Goal: Task Accomplishment & Management: Manage account settings

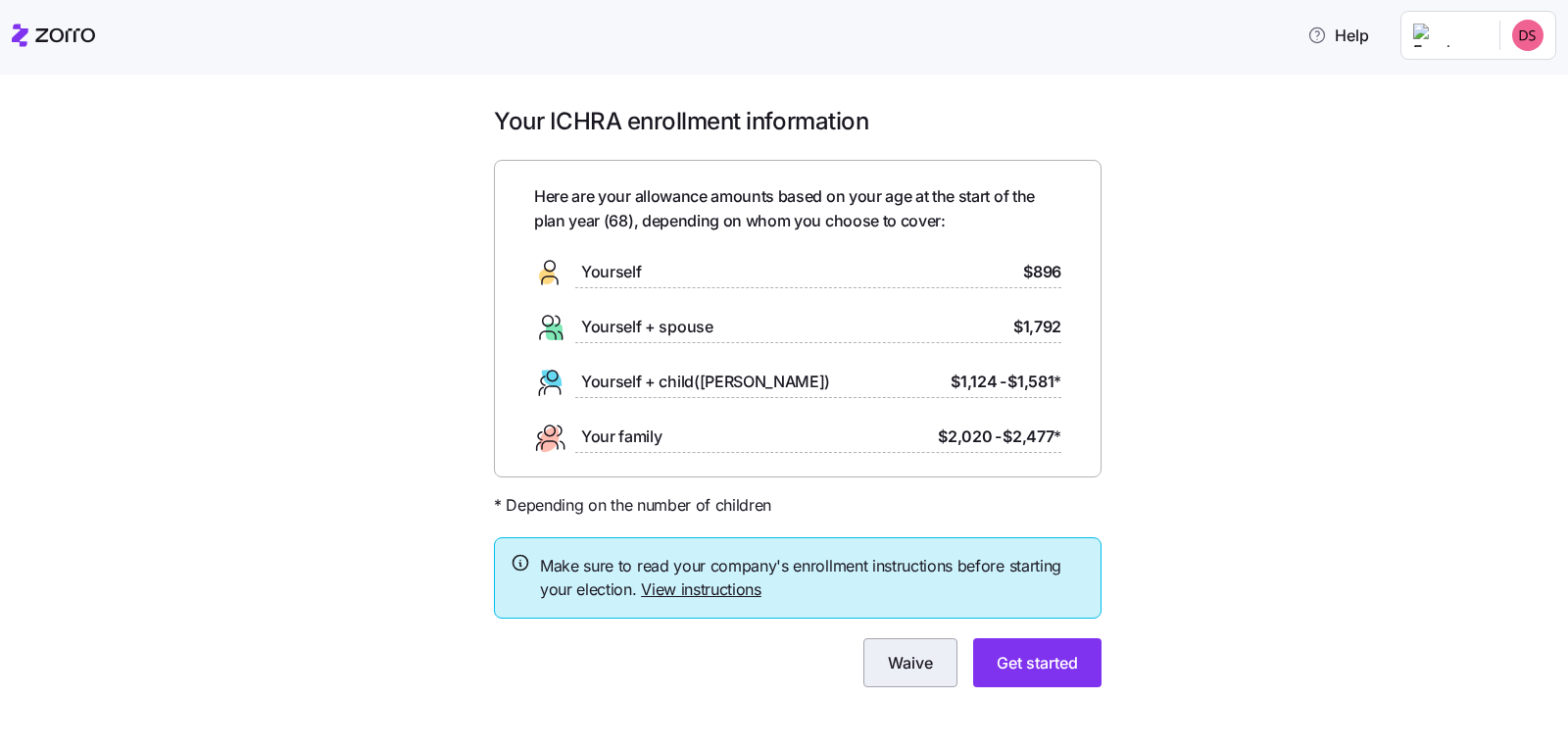
click at [902, 663] on span "Waive" at bounding box center [911, 663] width 45 height 24
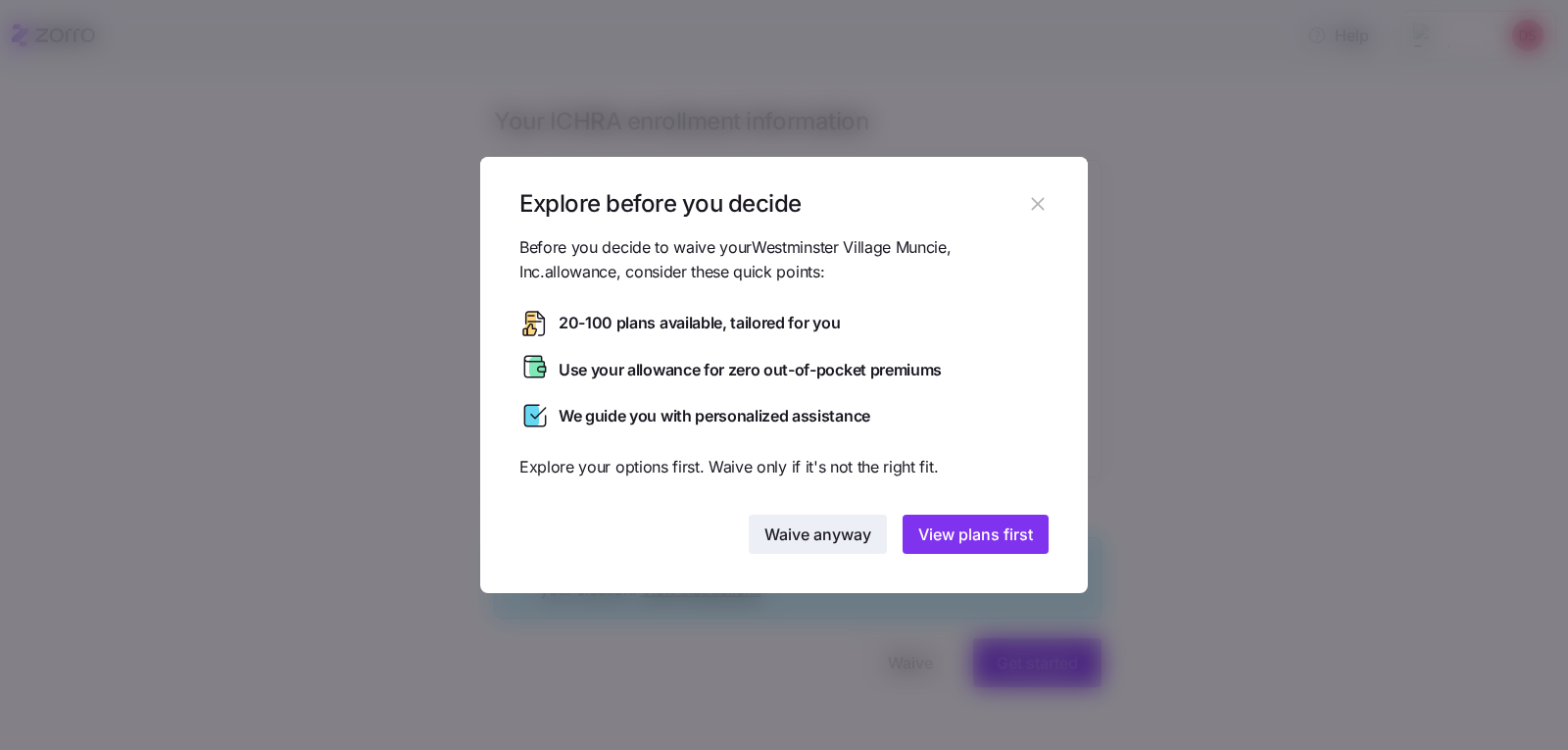
click at [812, 531] on span "Waive anyway" at bounding box center [817, 535] width 107 height 24
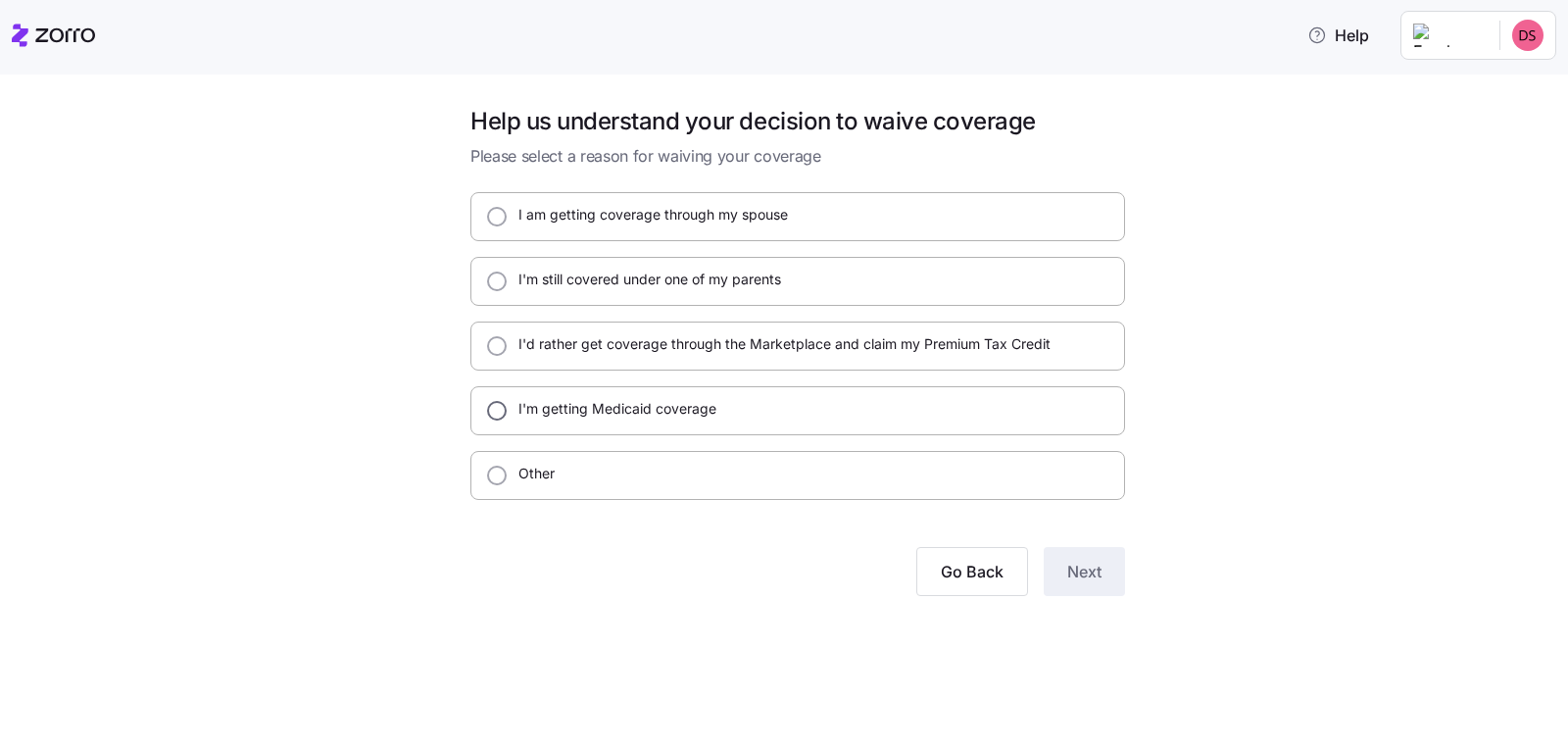
click at [504, 412] on input "I'm getting Medicaid coverage" at bounding box center [497, 411] width 20 height 20
radio input "true"
click at [494, 479] on input "Other" at bounding box center [497, 476] width 20 height 20
radio input "true"
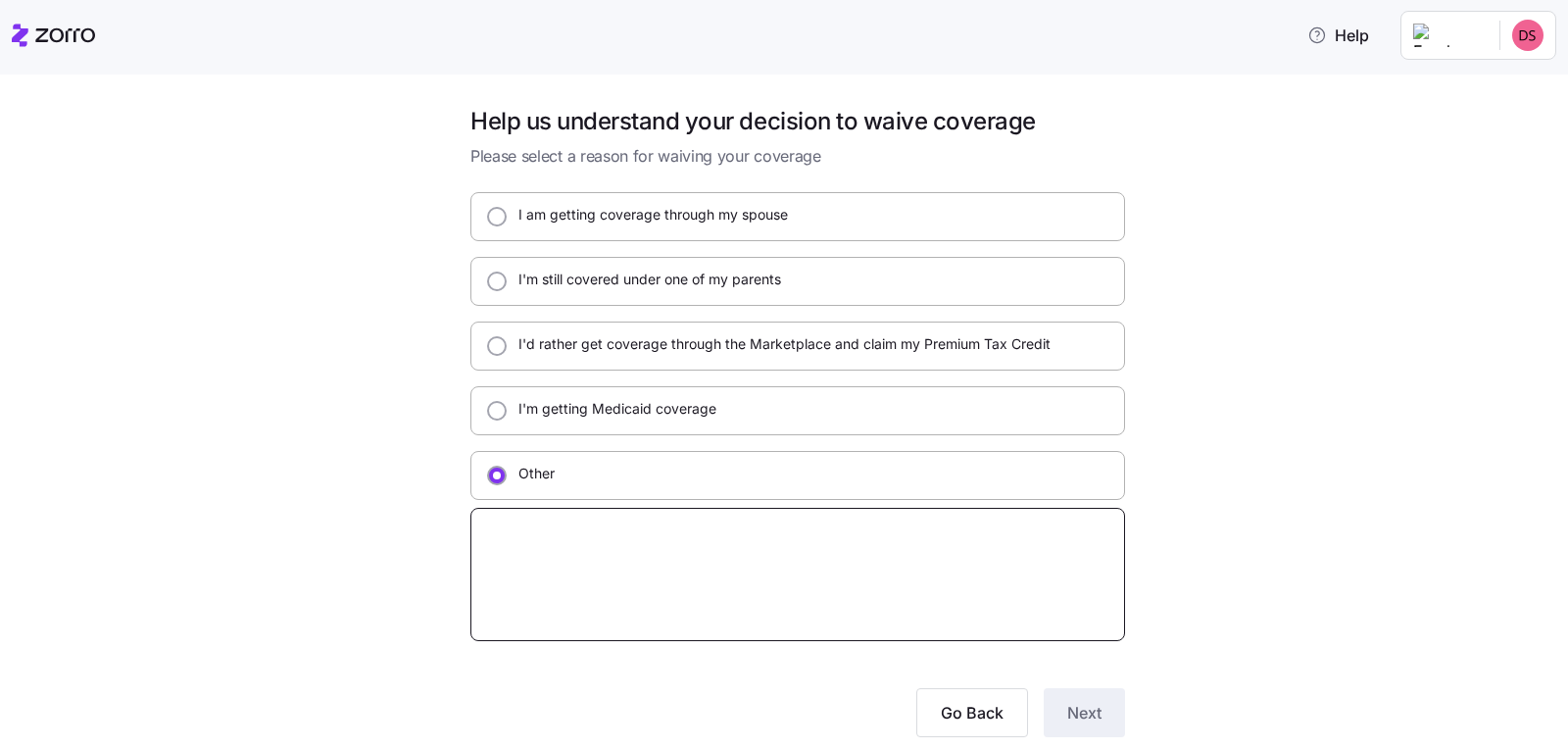
click at [552, 561] on textarea at bounding box center [798, 575] width 654 height 134
type textarea "x"
type textarea "m"
type textarea "x"
type textarea "mE"
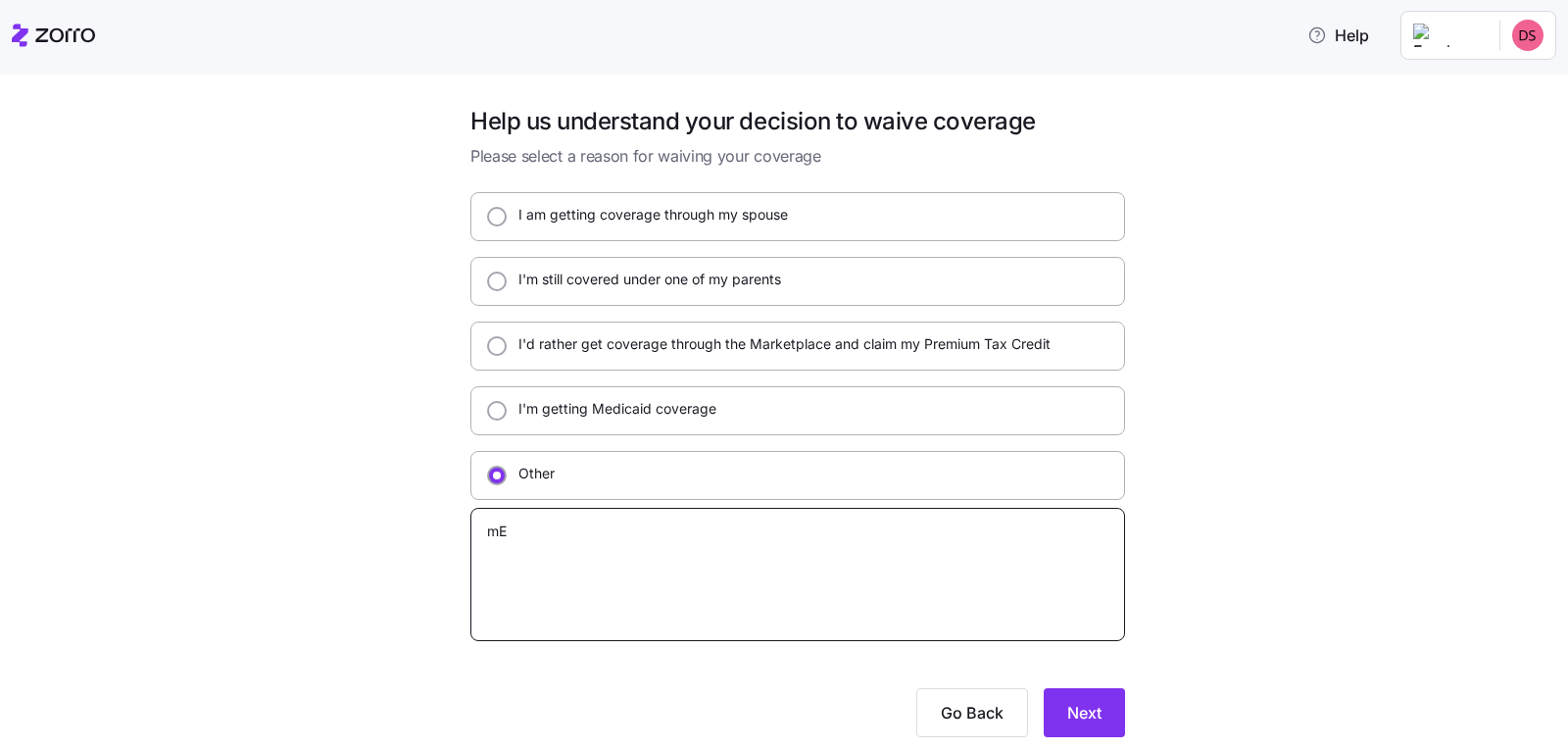
type textarea "x"
type textarea "mED"
type textarea "x"
type textarea "mE"
type textarea "x"
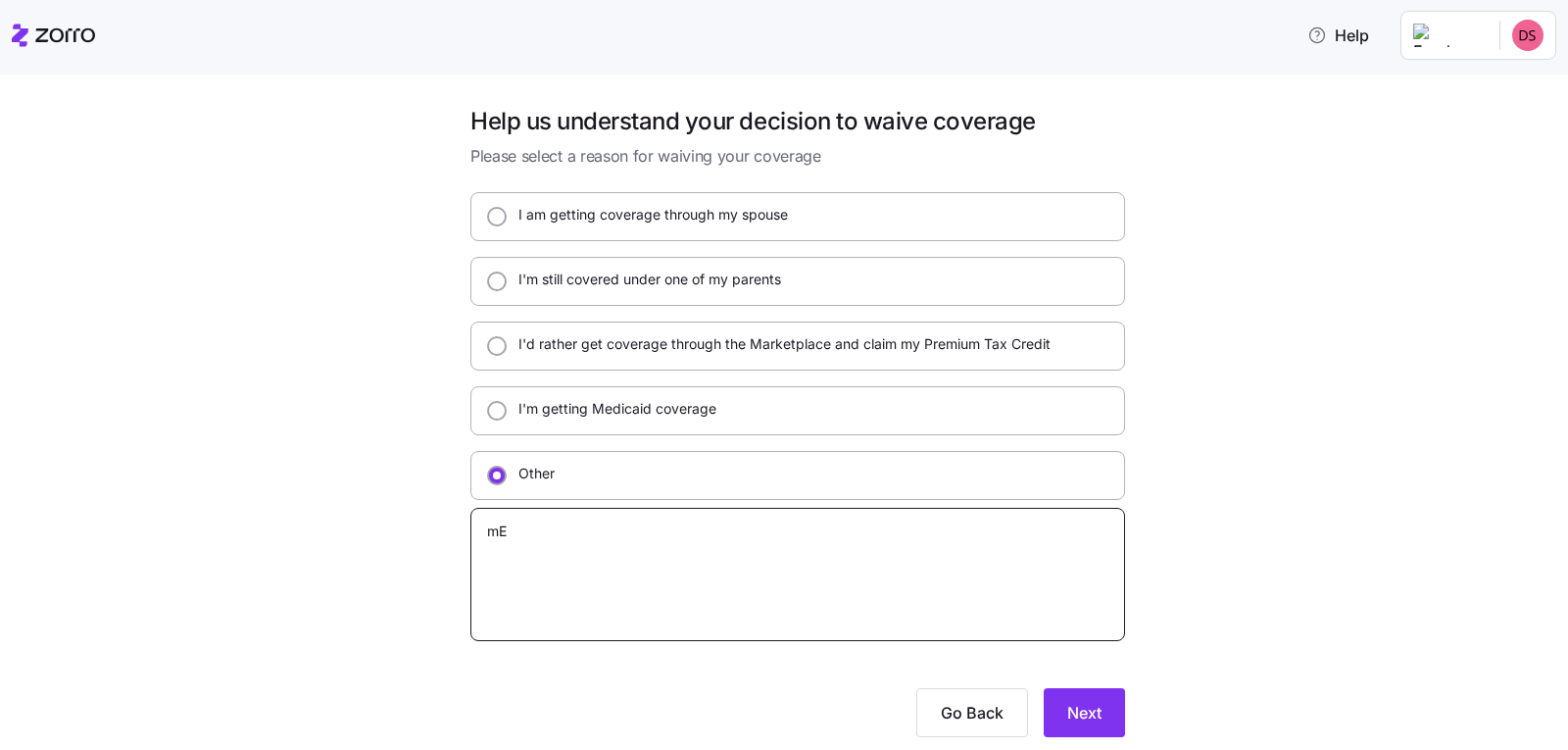
type textarea "m"
type textarea "x"
type textarea "M"
type textarea "x"
type textarea "ME"
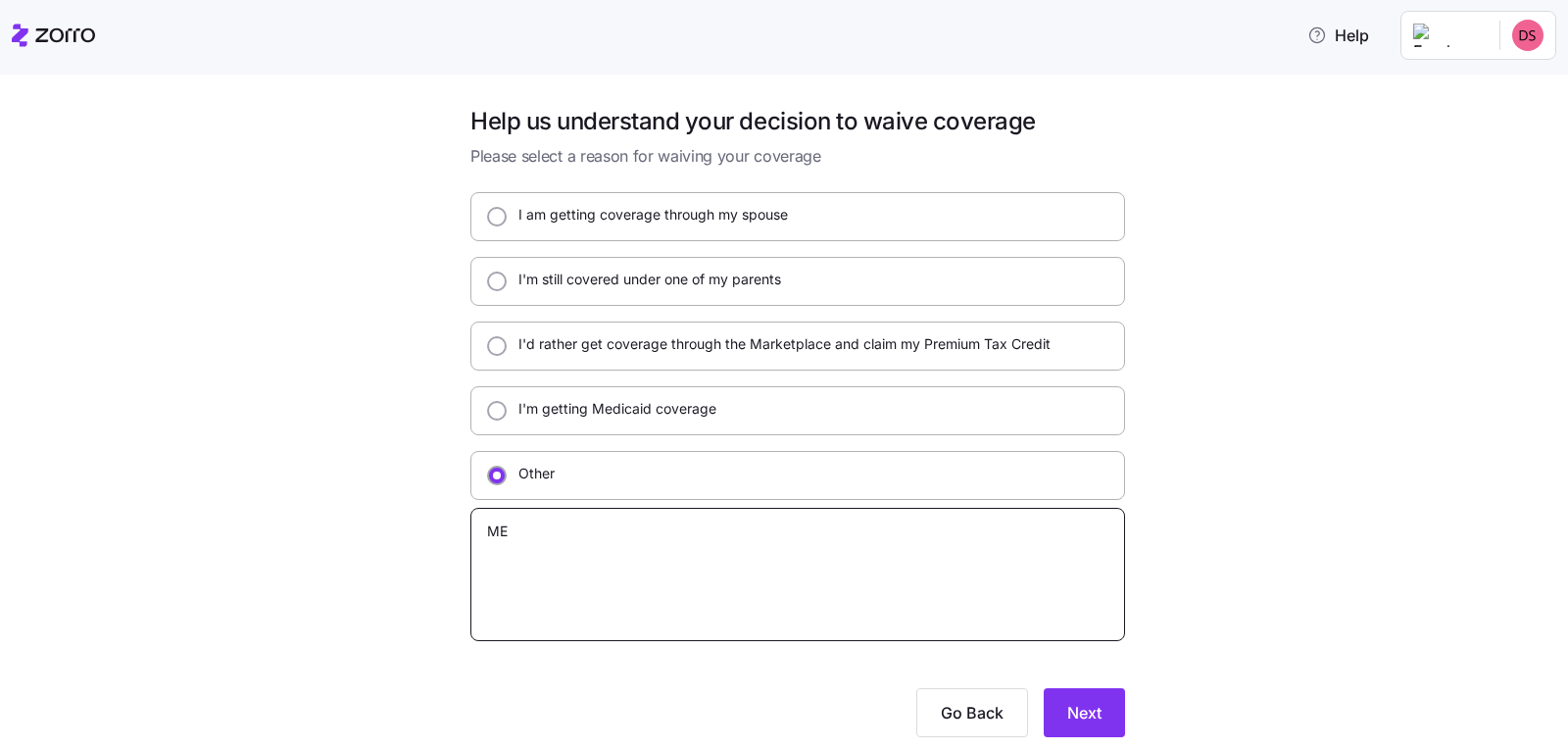
type textarea "x"
type textarea "MED"
type textarea "x"
type textarea "MEDI"
type textarea "x"
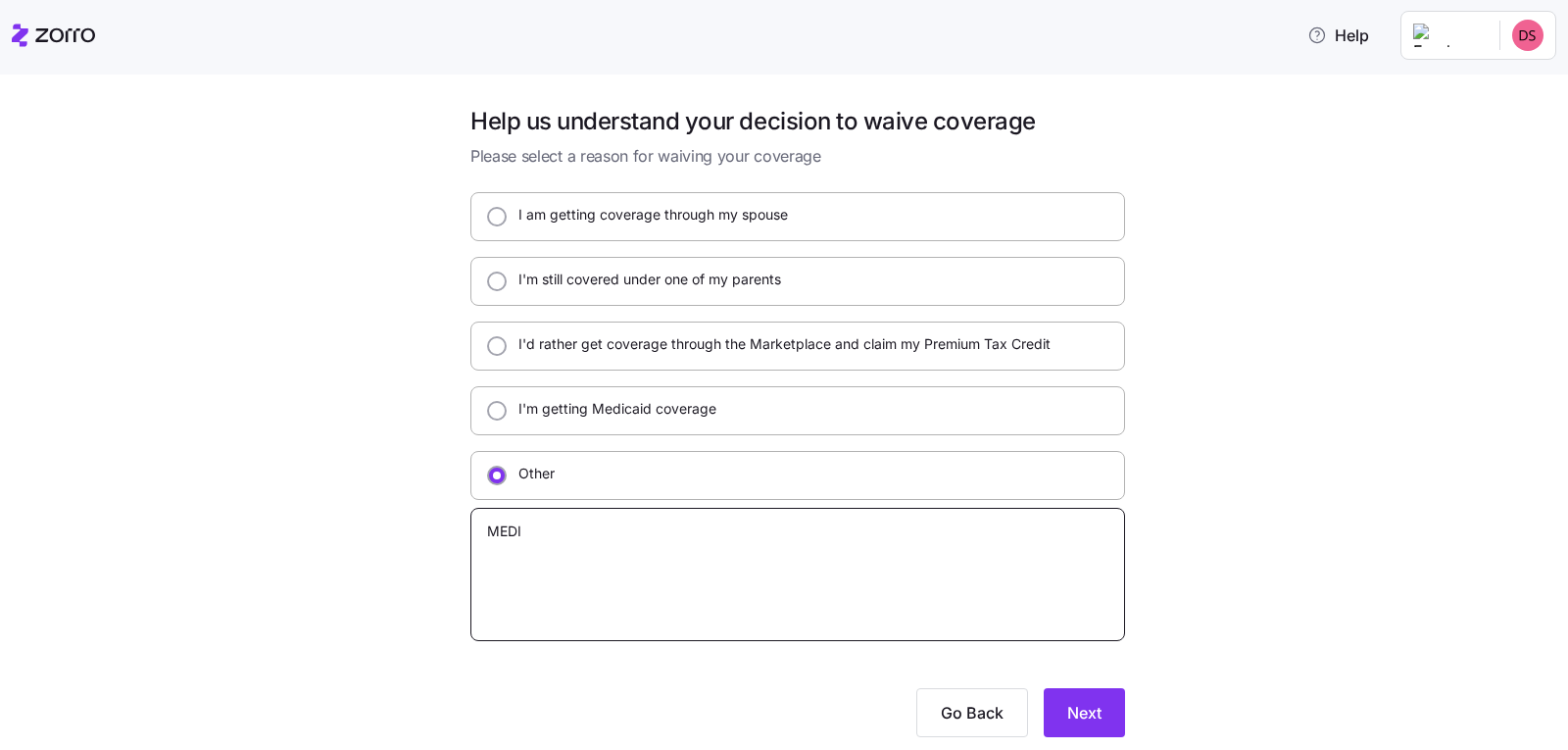
type textarea "MEDIC"
type textarea "x"
type textarea "MEDICA"
type textarea "x"
type textarea "MEDICAR"
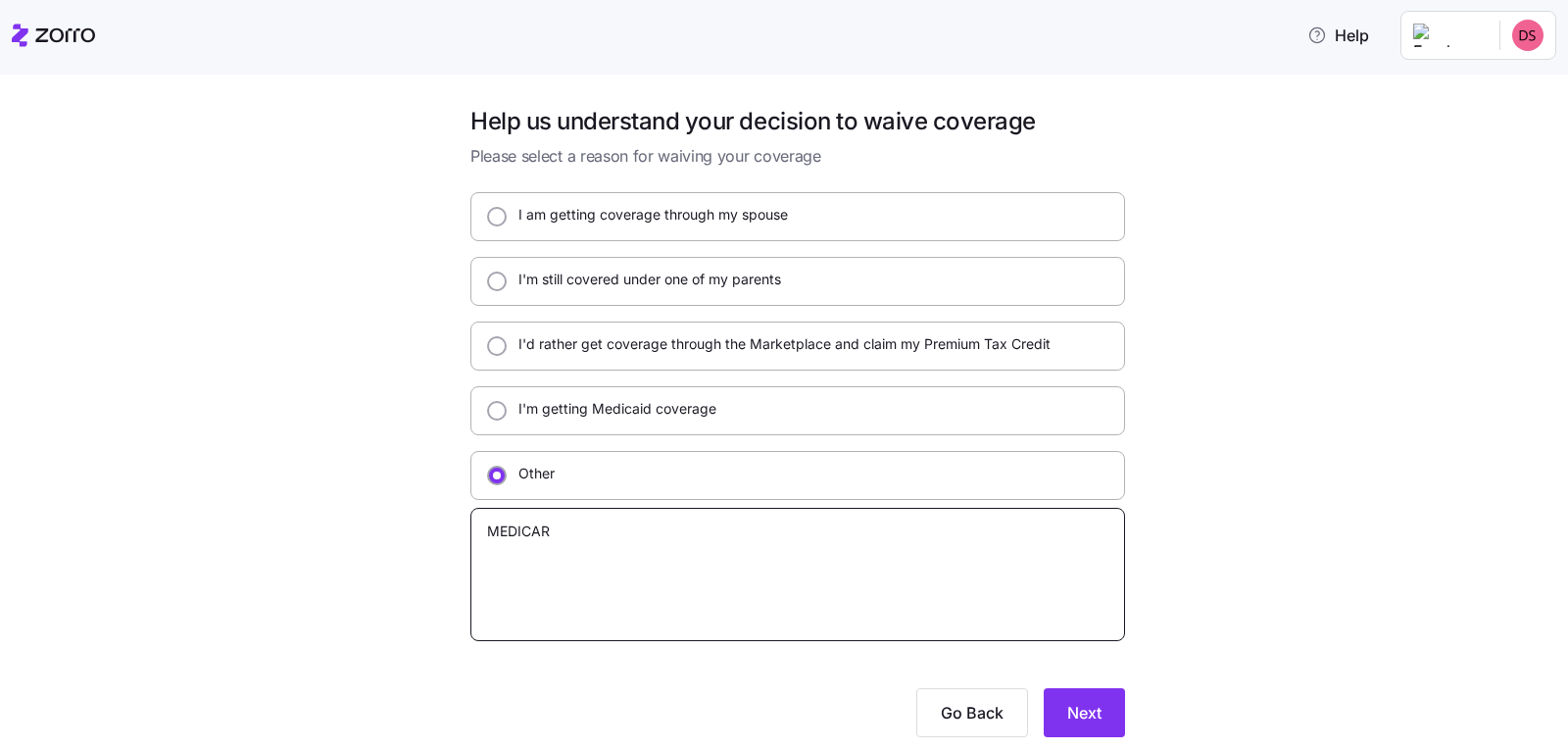
type textarea "x"
type textarea "MEDICARE"
type textarea "x"
type textarea "MEDICARE/"
type textarea "x"
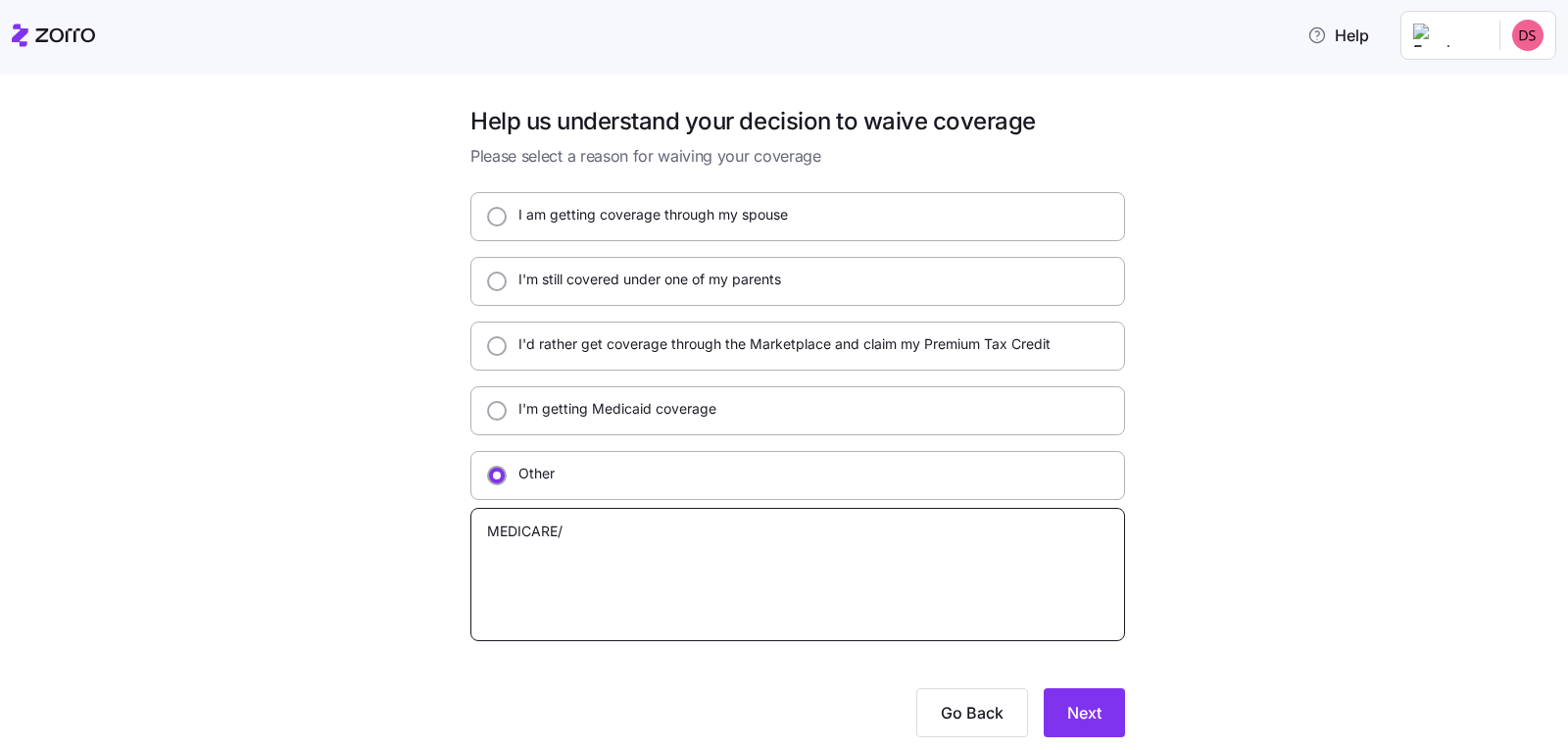
type textarea "MEDICARE/S"
type textarea "x"
type textarea "MEDICARE/SU"
type textarea "x"
type textarea "MEDICARE/SUP"
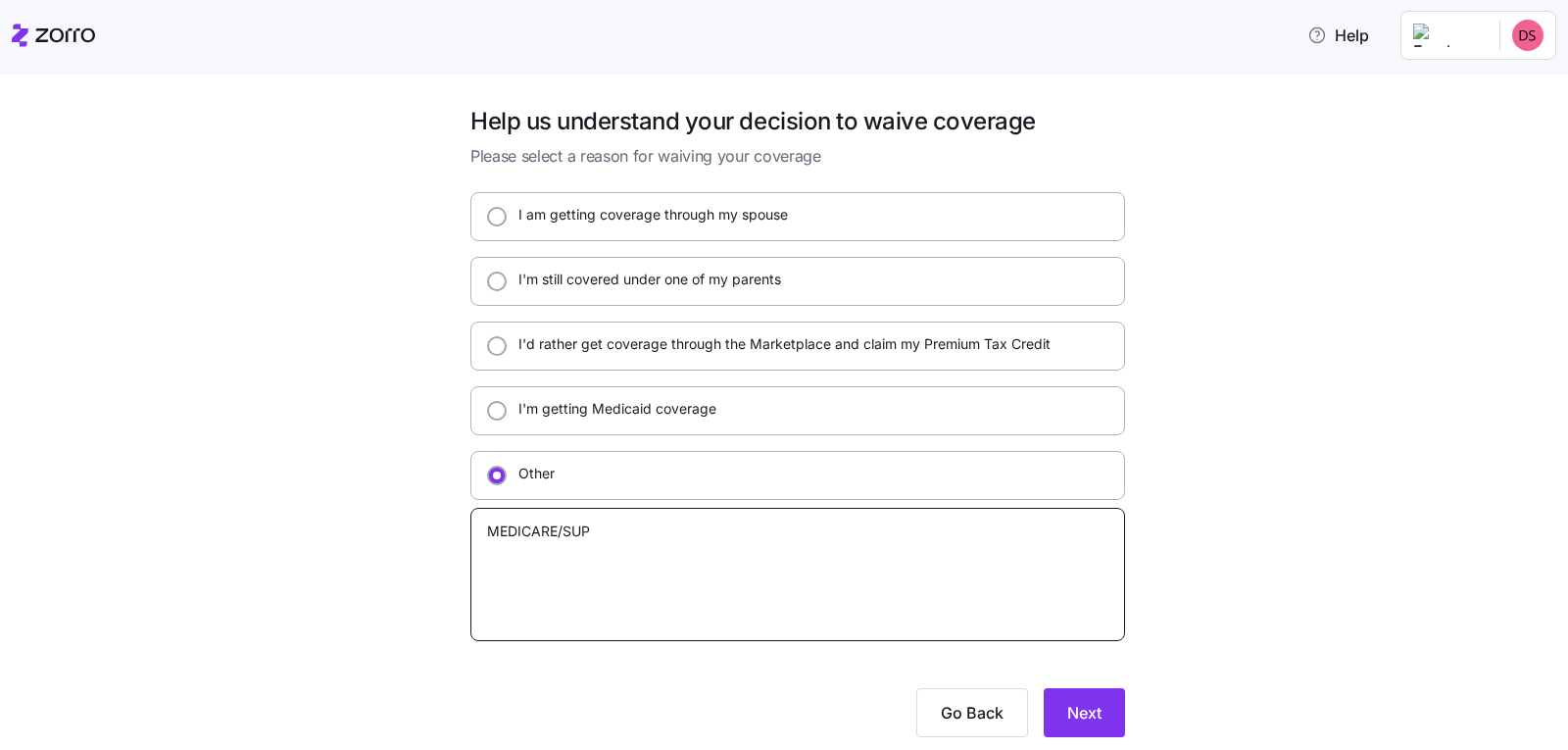
type textarea "x"
type textarea "MEDICARE/SUPP"
type textarea "x"
type textarea "MEDICARE/SUPPL"
type textarea "x"
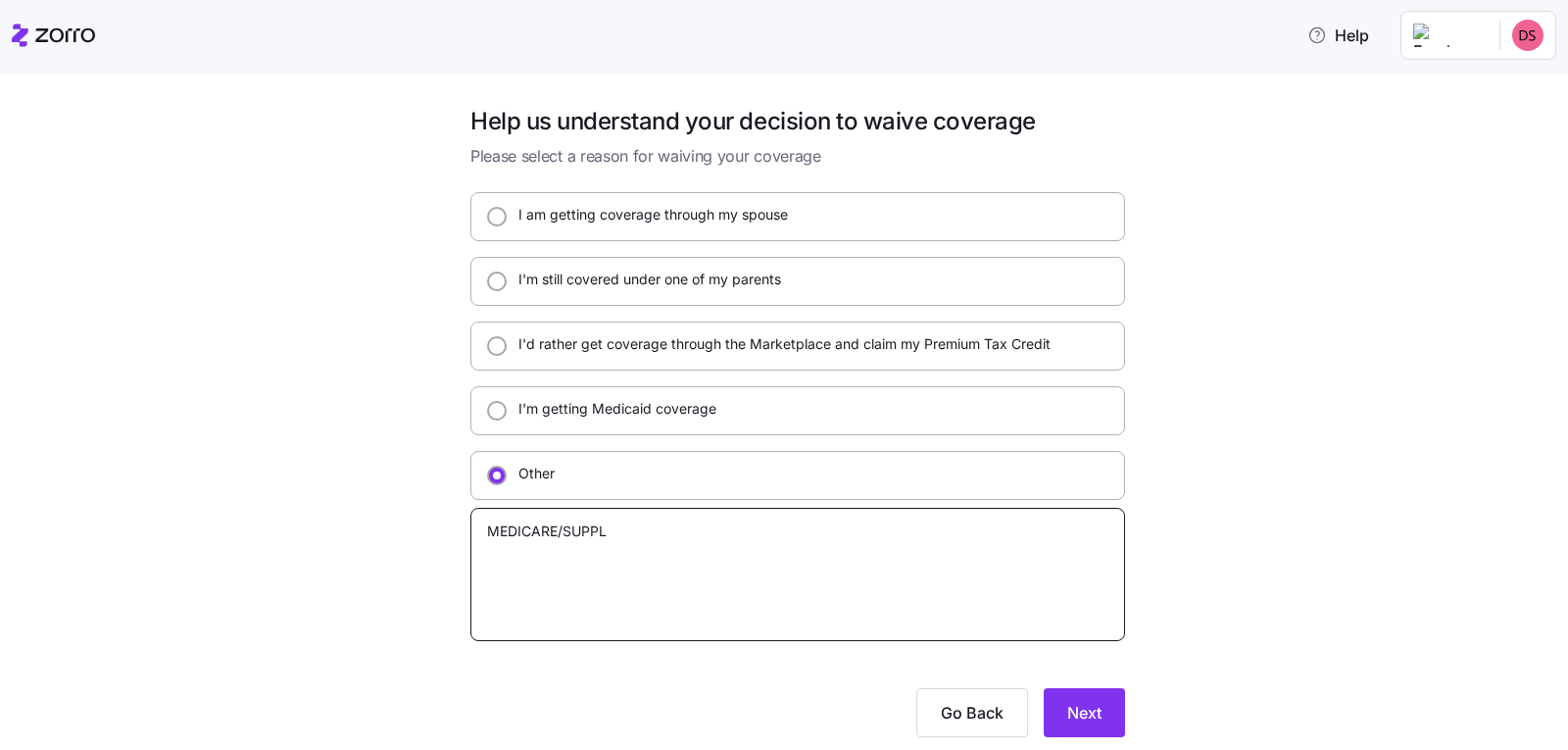
type textarea "MEDICARE/SUPPLE"
type textarea "x"
type textarea "MEDICARE/SUPPLEM"
type textarea "x"
type textarea "MEDICARE/SUPPLEME"
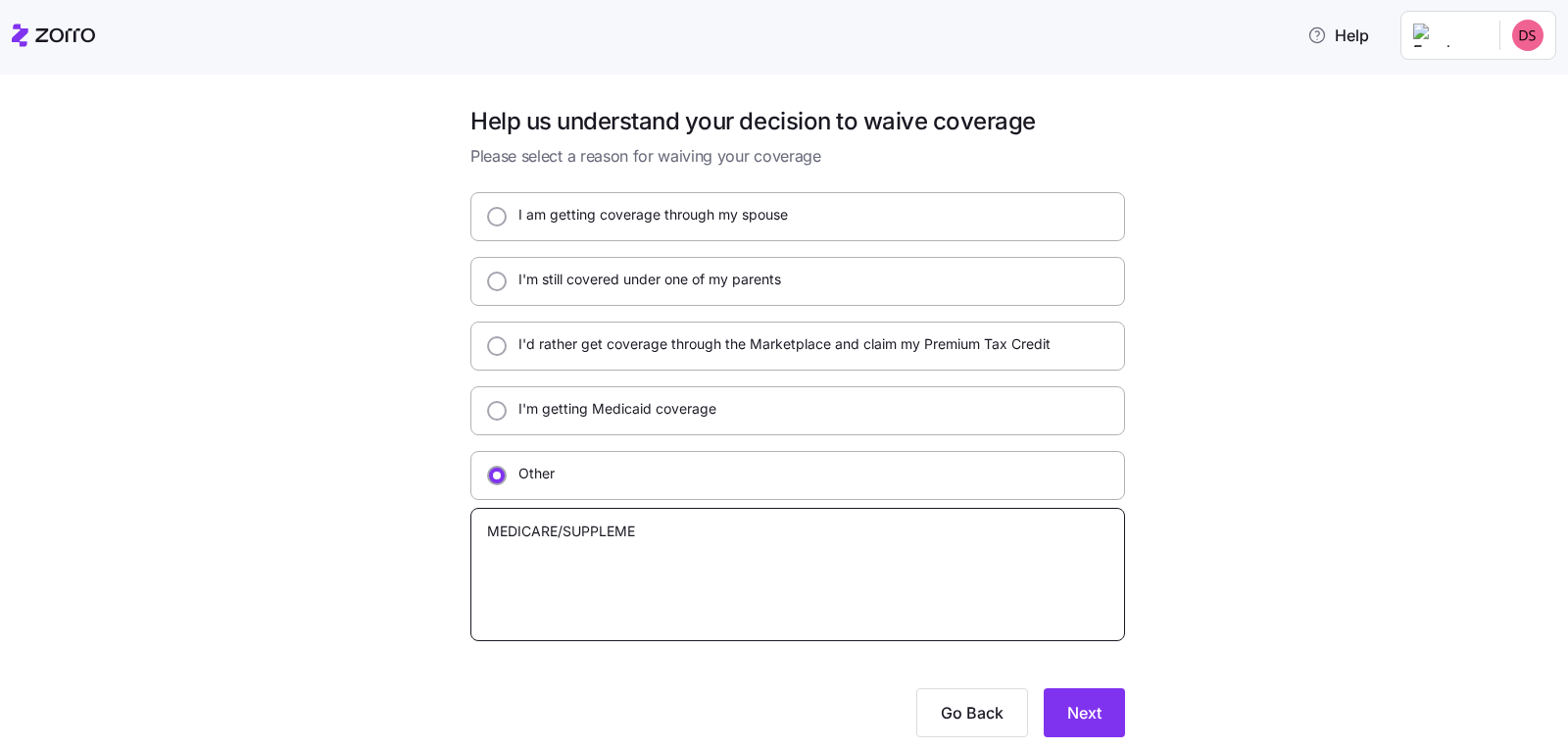
type textarea "x"
type textarea "MEDICARE/SUPPLEMENT"
type textarea "x"
type textarea "MEDICARE/SUPPLEMENT"
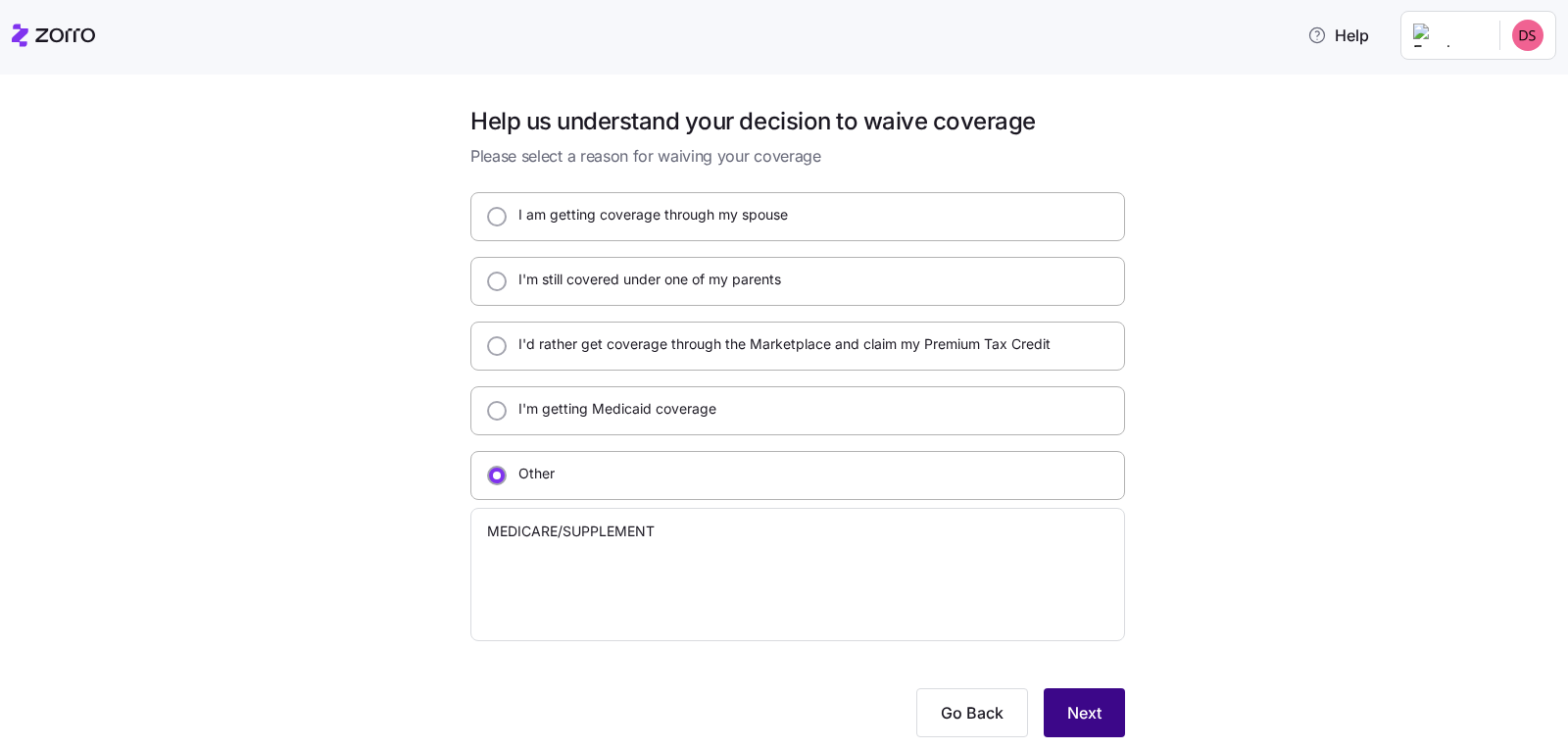
click at [1077, 720] on span "Next" at bounding box center [1084, 713] width 34 height 24
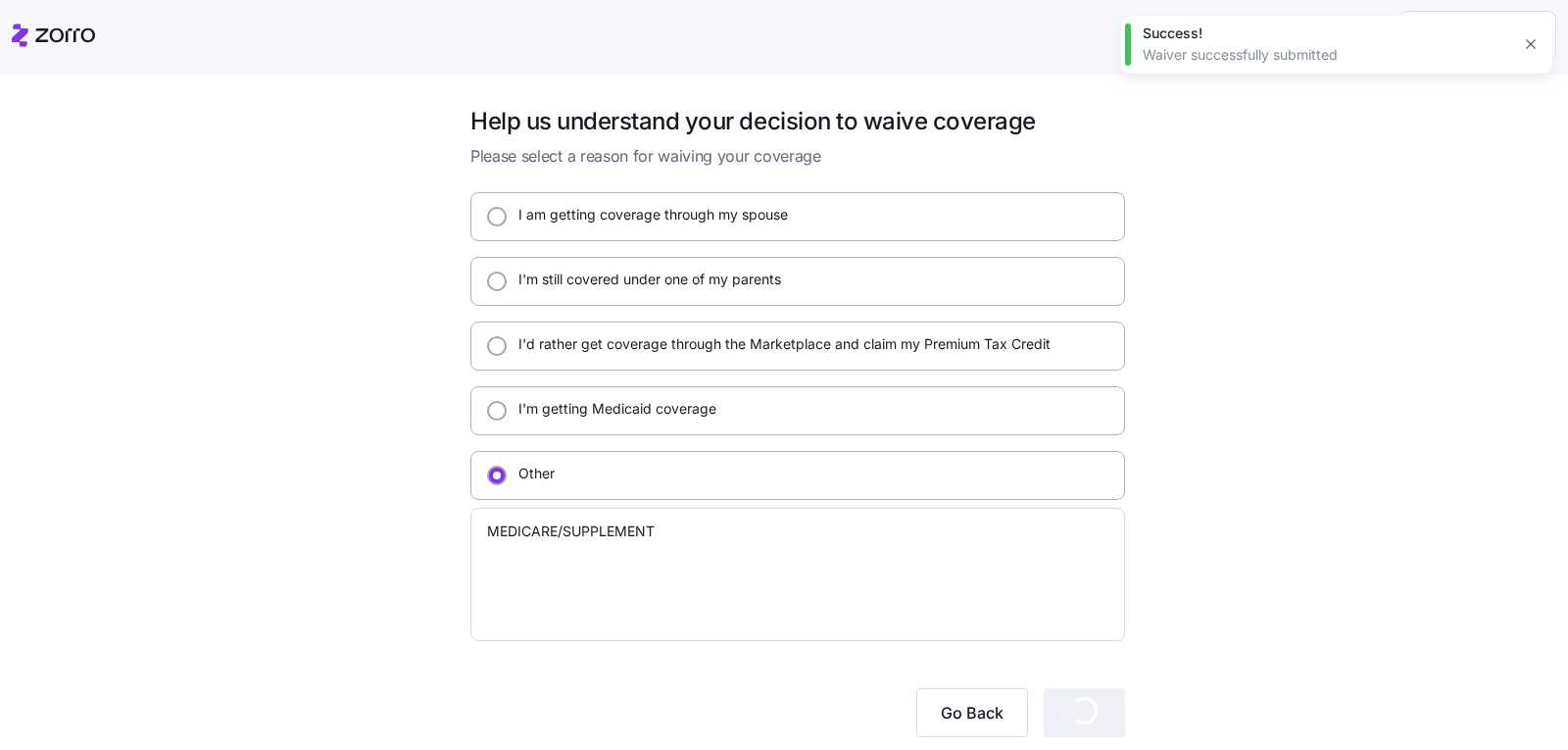
type textarea "x"
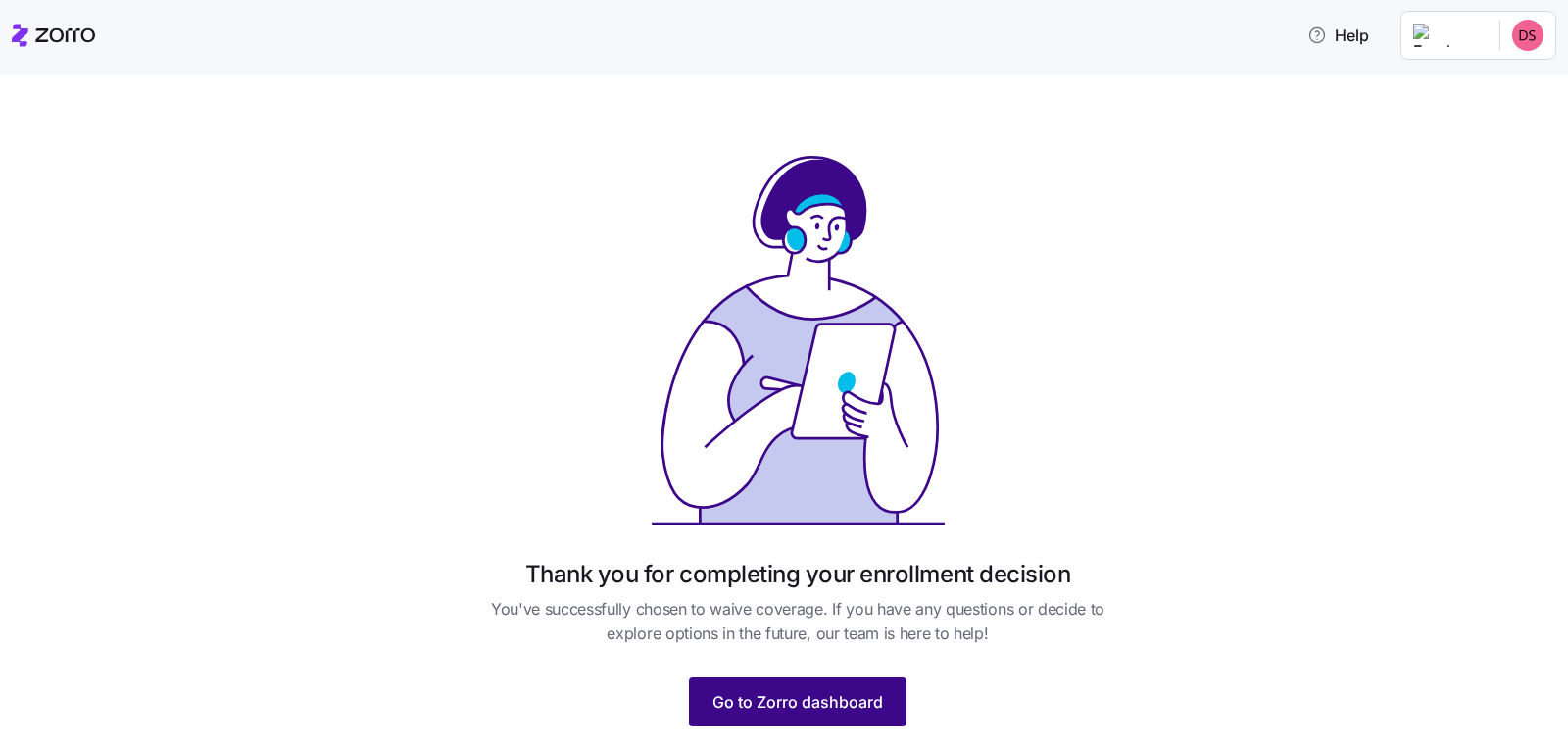
click at [803, 703] on span "Go to Zorro dashboard" at bounding box center [798, 702] width 171 height 24
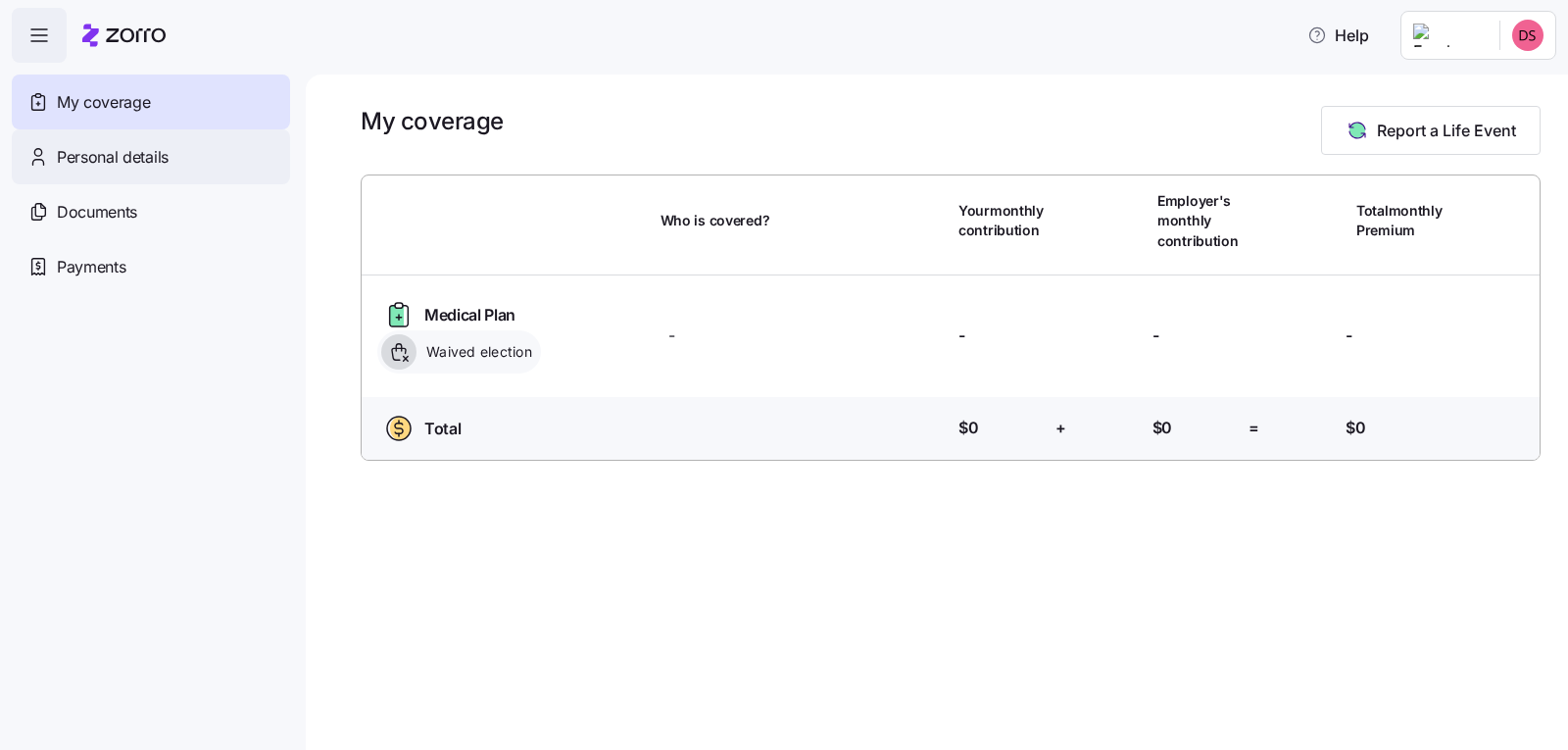
click at [138, 162] on span "Personal details" at bounding box center [113, 157] width 112 height 25
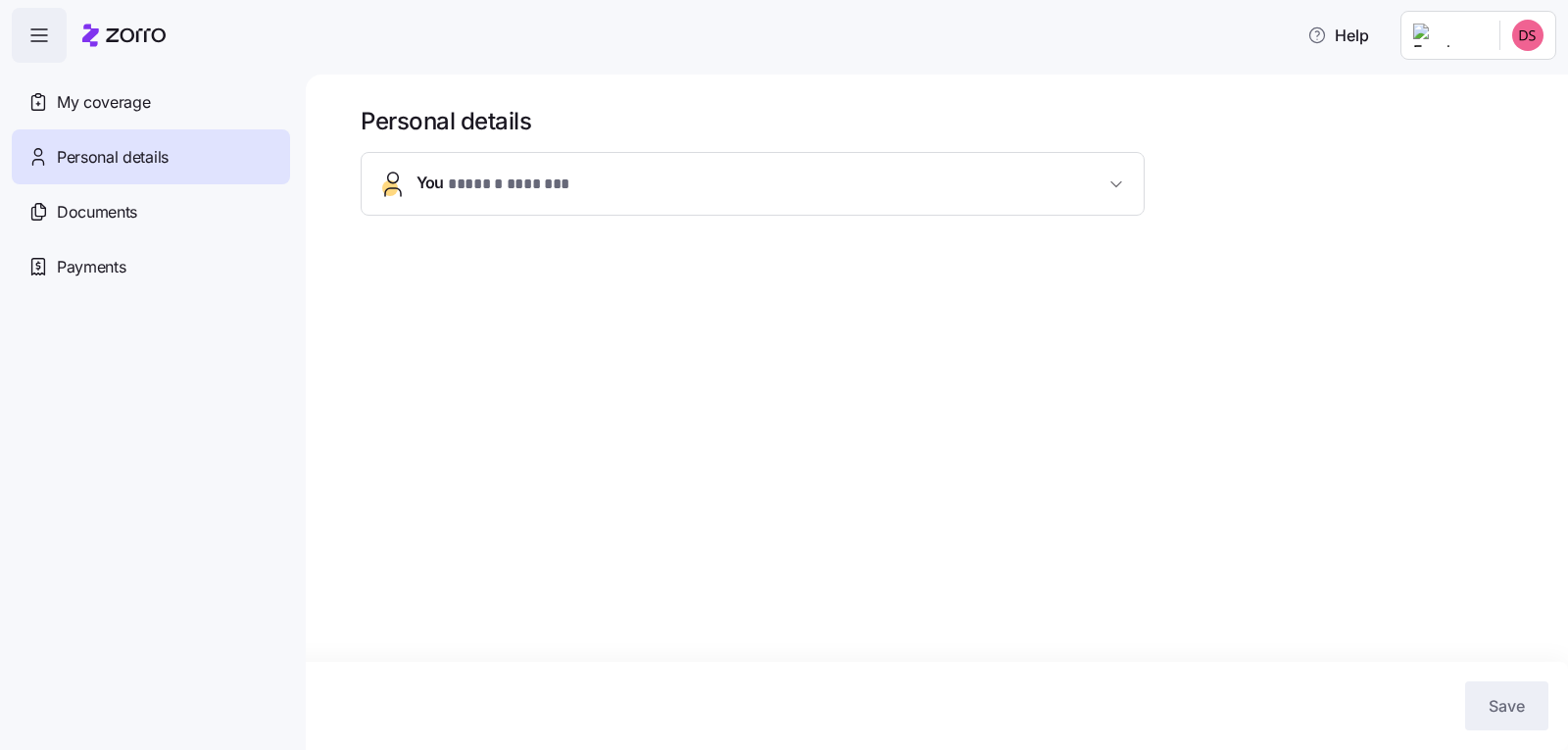
click at [1121, 183] on icon "button" at bounding box center [1116, 185] width 20 height 20
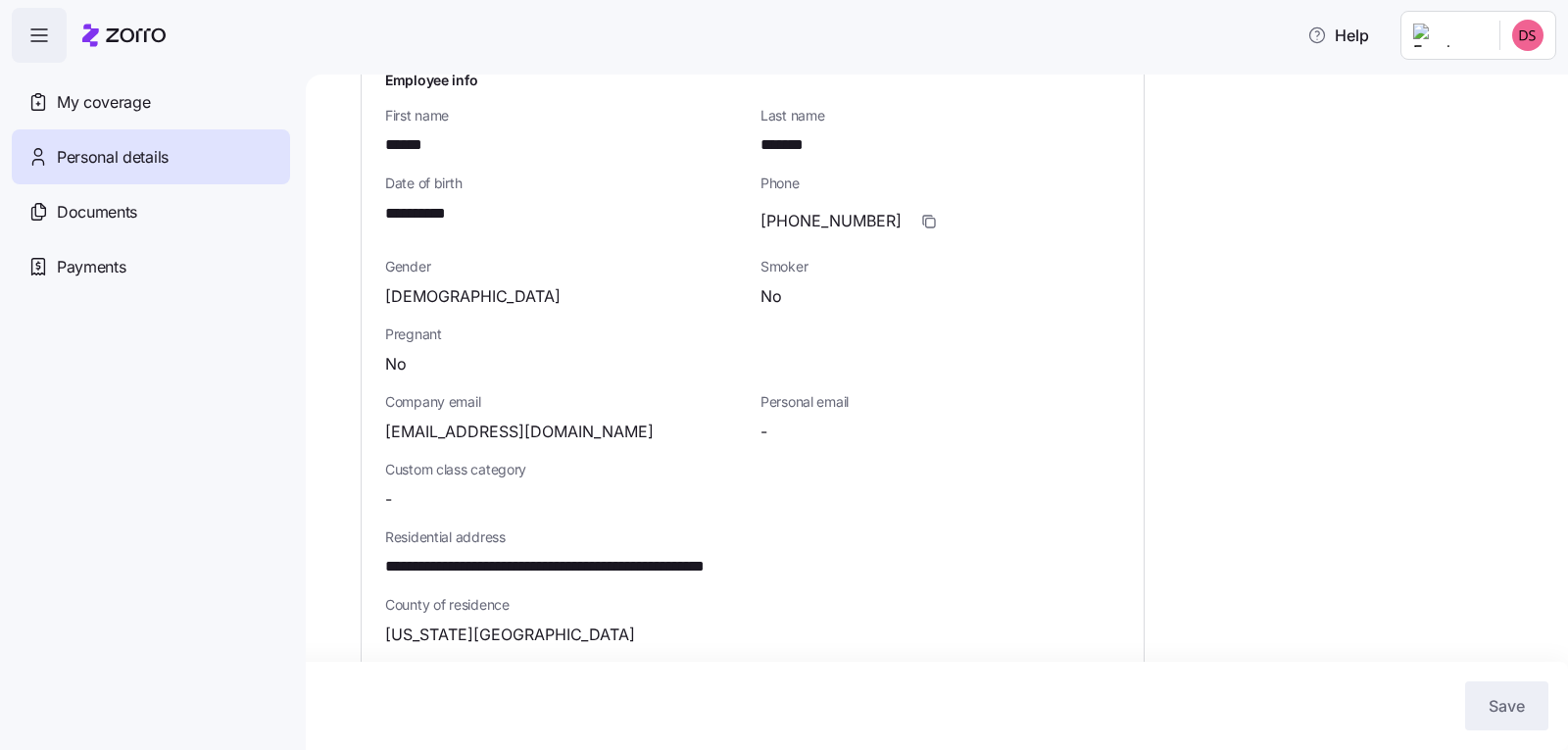
scroll to position [161, 0]
click at [84, 214] on span "Documents" at bounding box center [97, 211] width 81 height 25
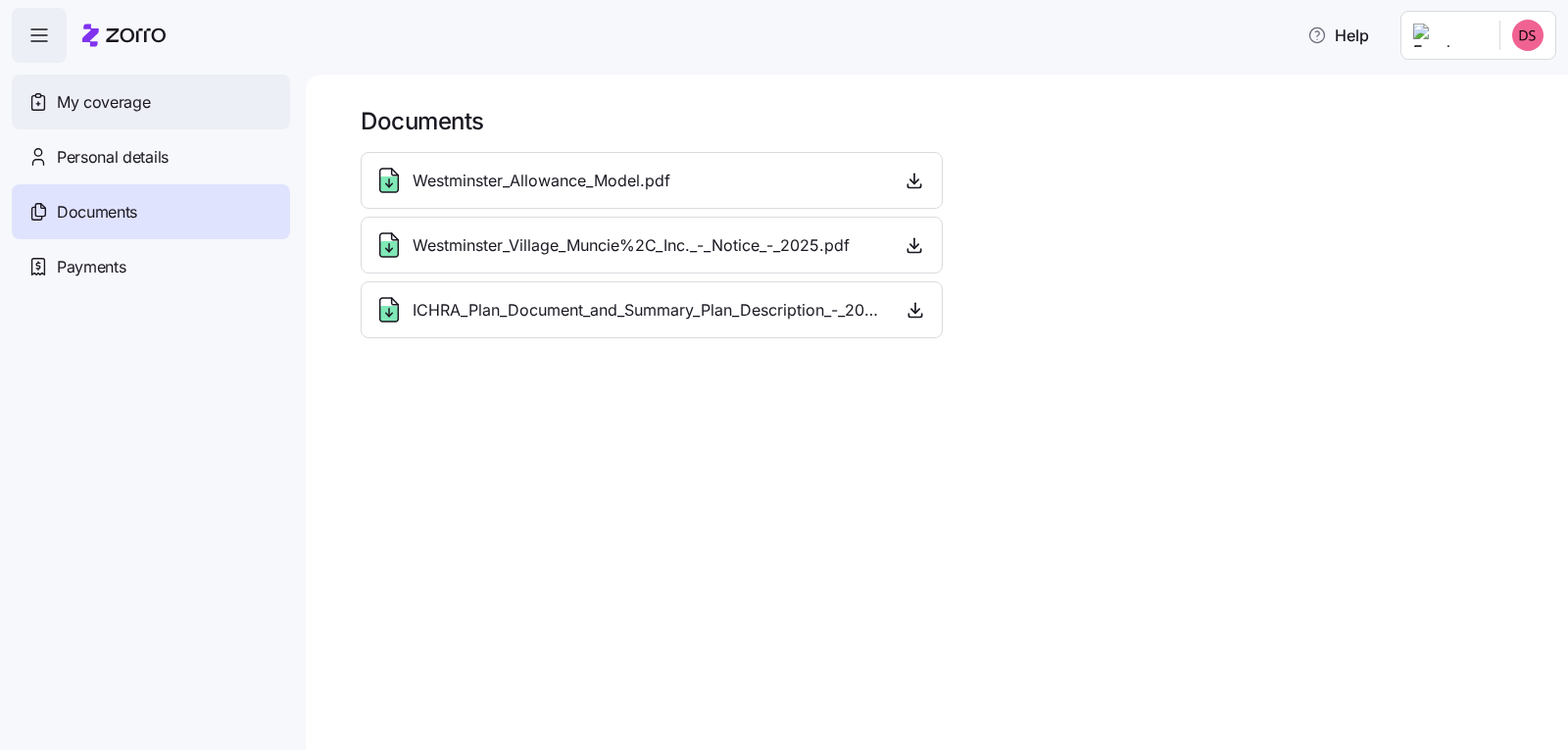
click at [133, 97] on span "My coverage" at bounding box center [103, 102] width 93 height 25
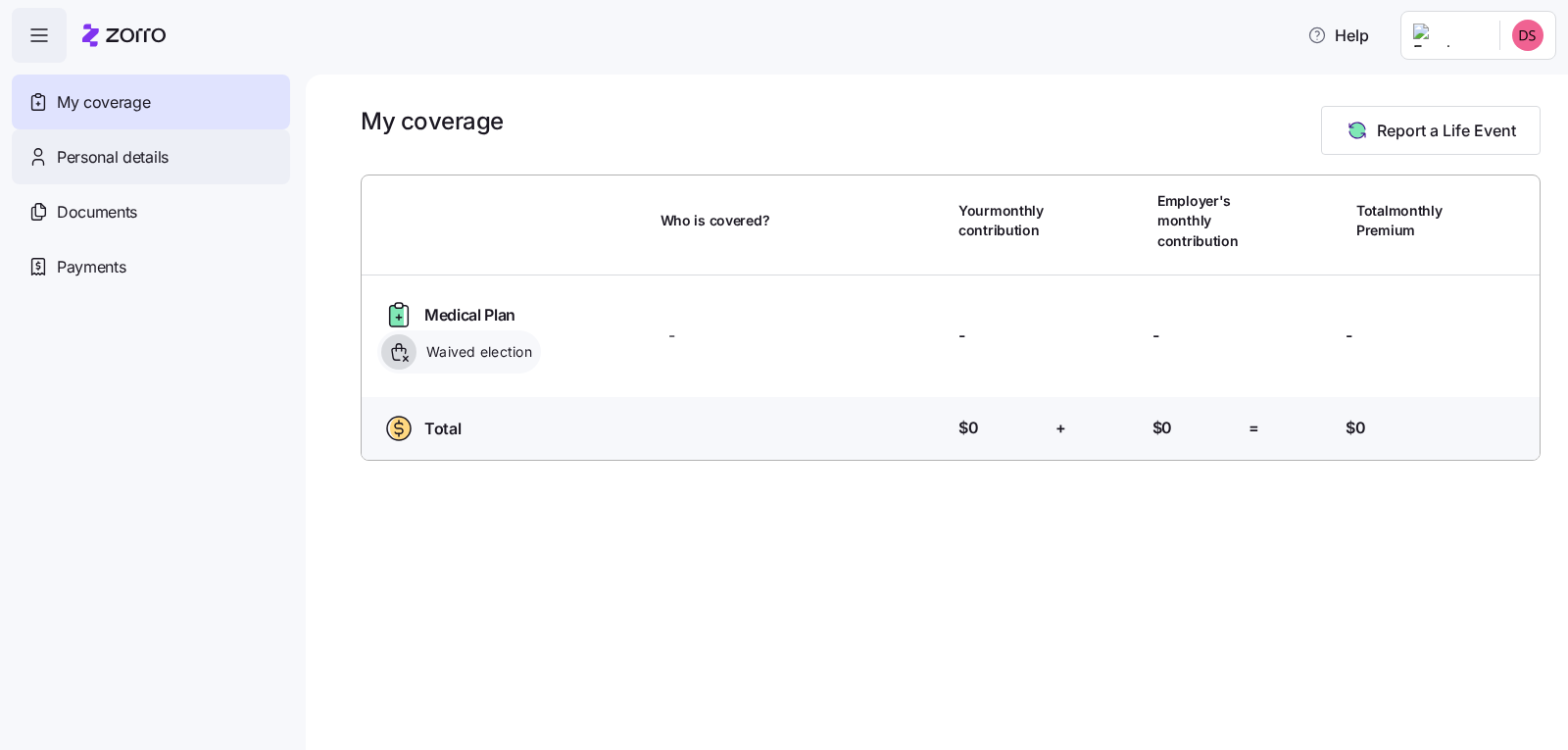
click at [166, 160] on span "Personal details" at bounding box center [113, 157] width 112 height 25
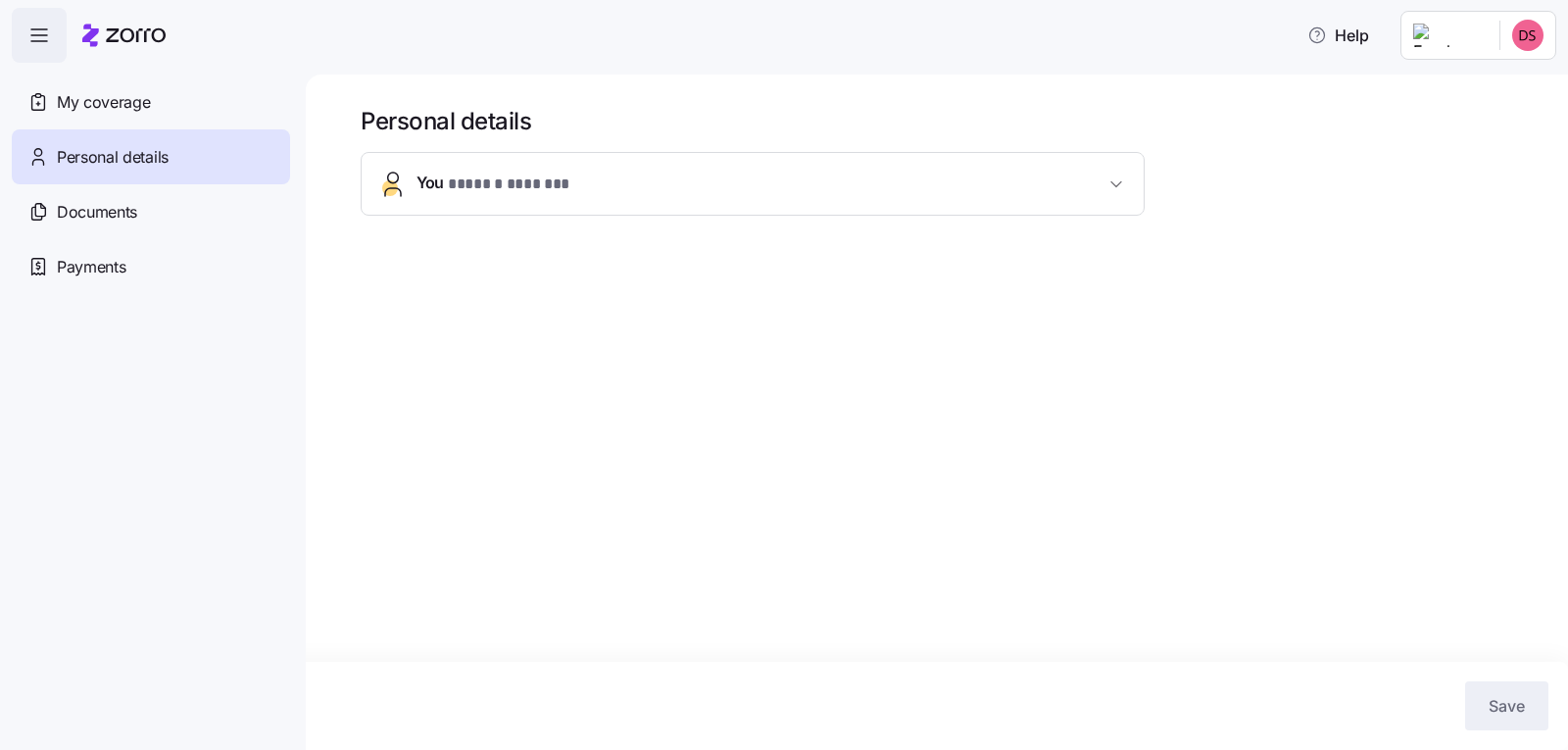
click at [1119, 187] on icon "button" at bounding box center [1116, 185] width 20 height 20
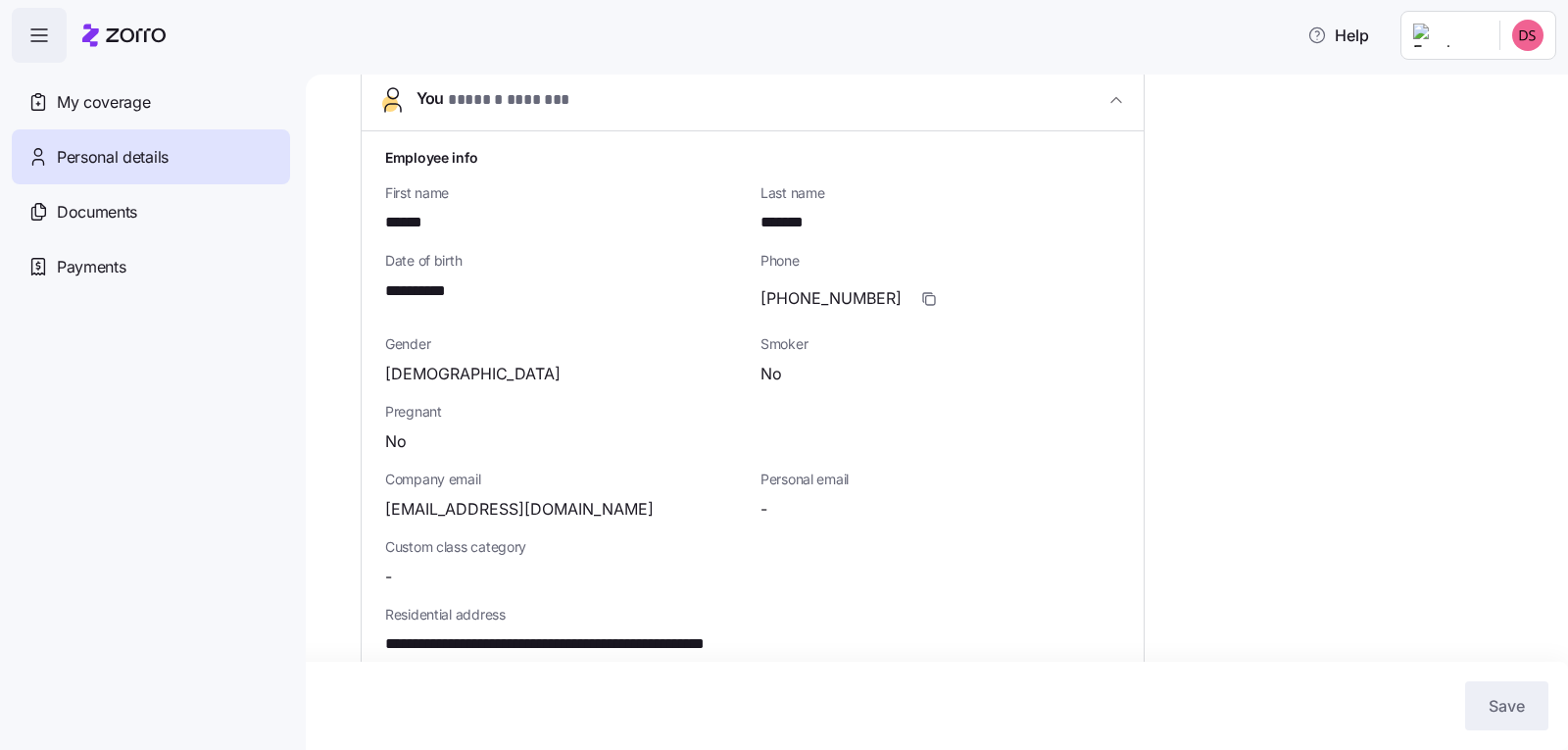
scroll to position [63, 0]
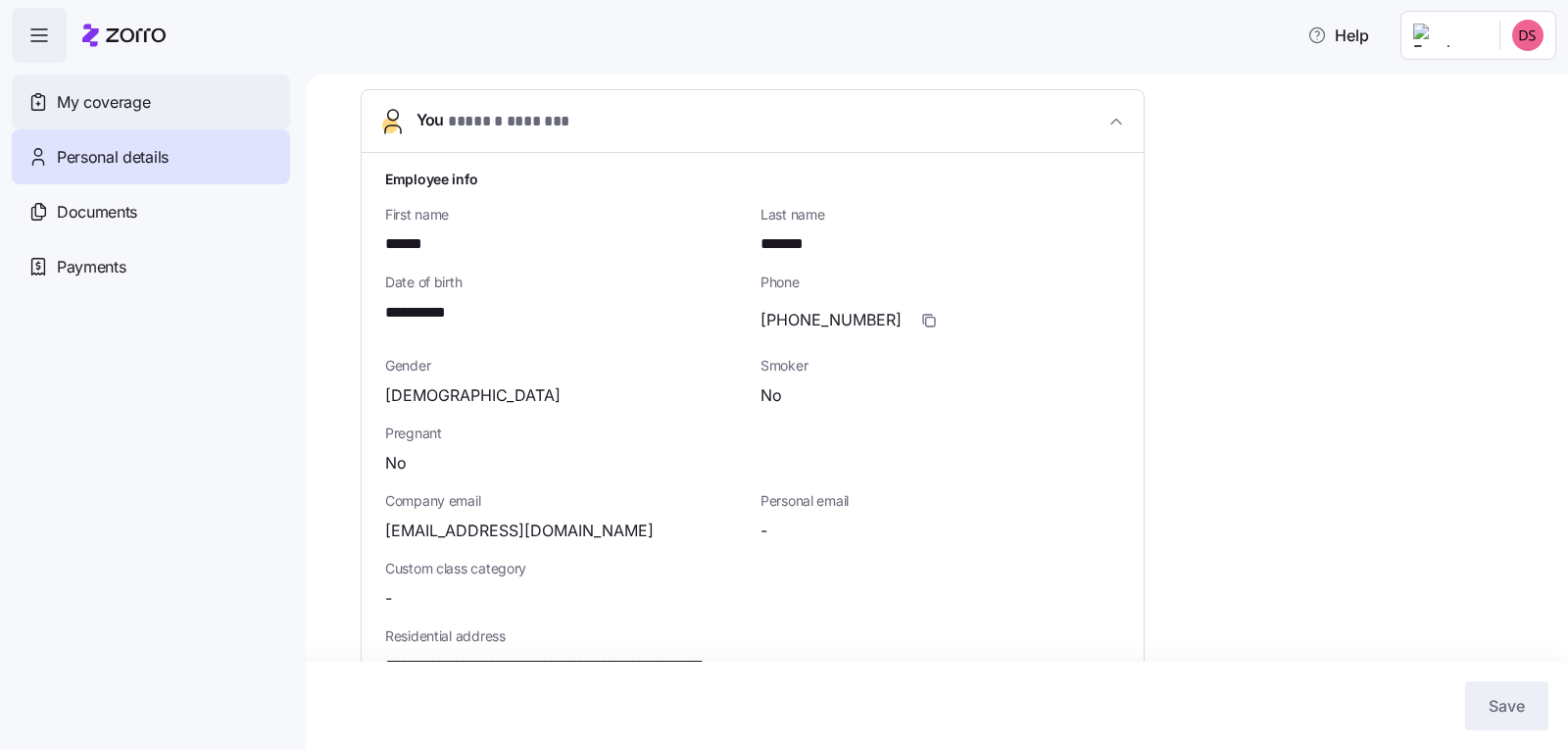
click at [110, 105] on span "My coverage" at bounding box center [103, 102] width 93 height 25
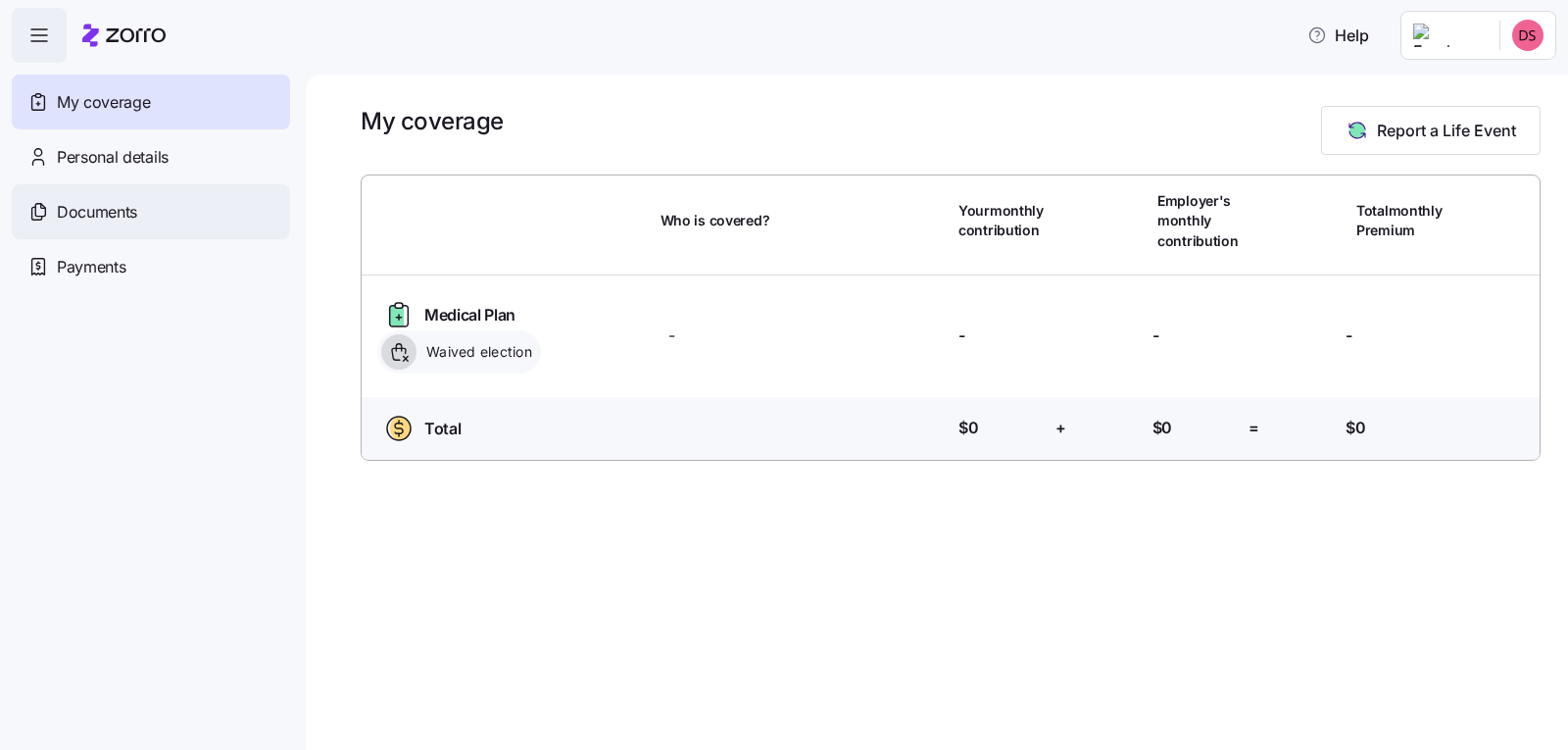
click at [162, 215] on div "Documents" at bounding box center [150, 211] width 278 height 55
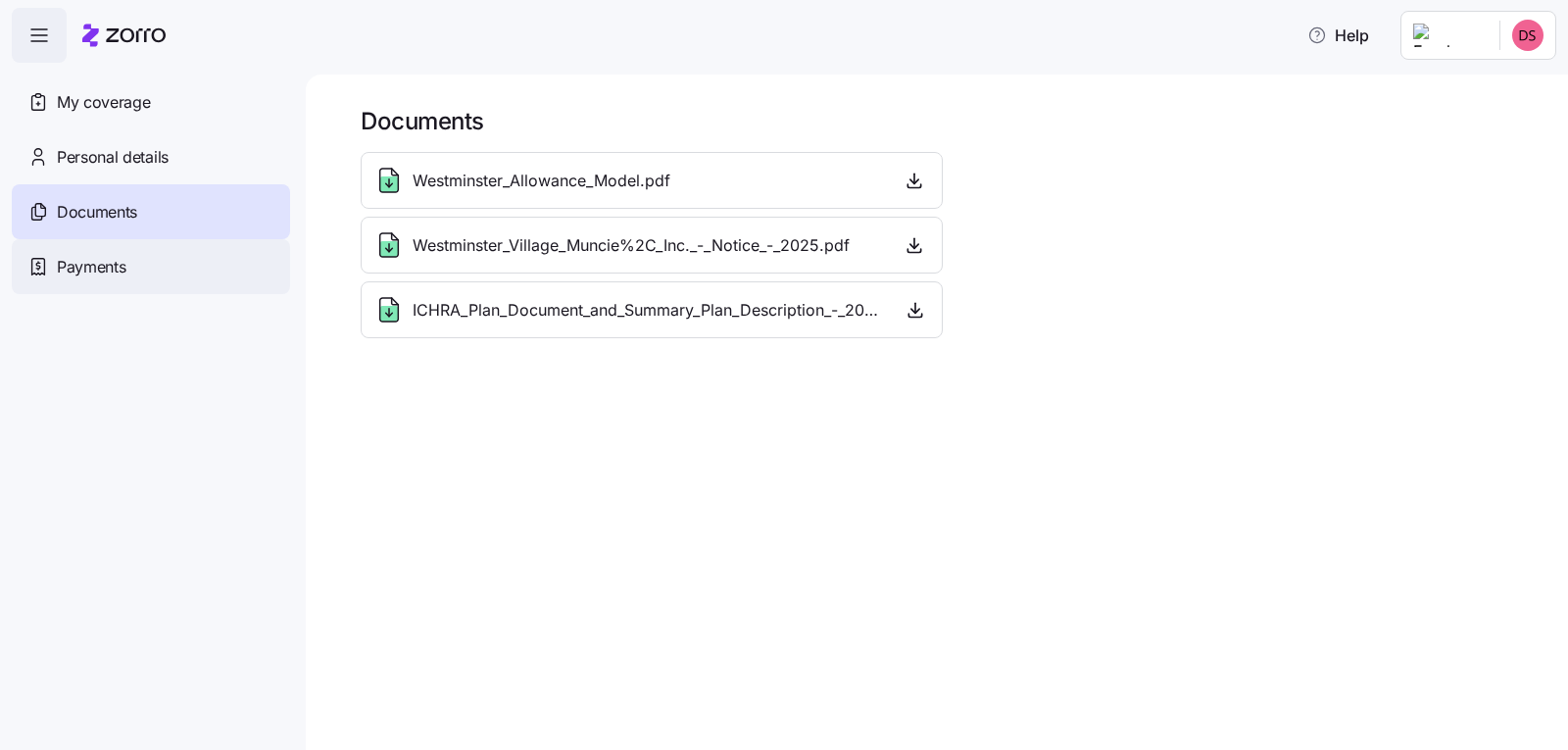
click at [100, 260] on span "Payments" at bounding box center [91, 266] width 69 height 25
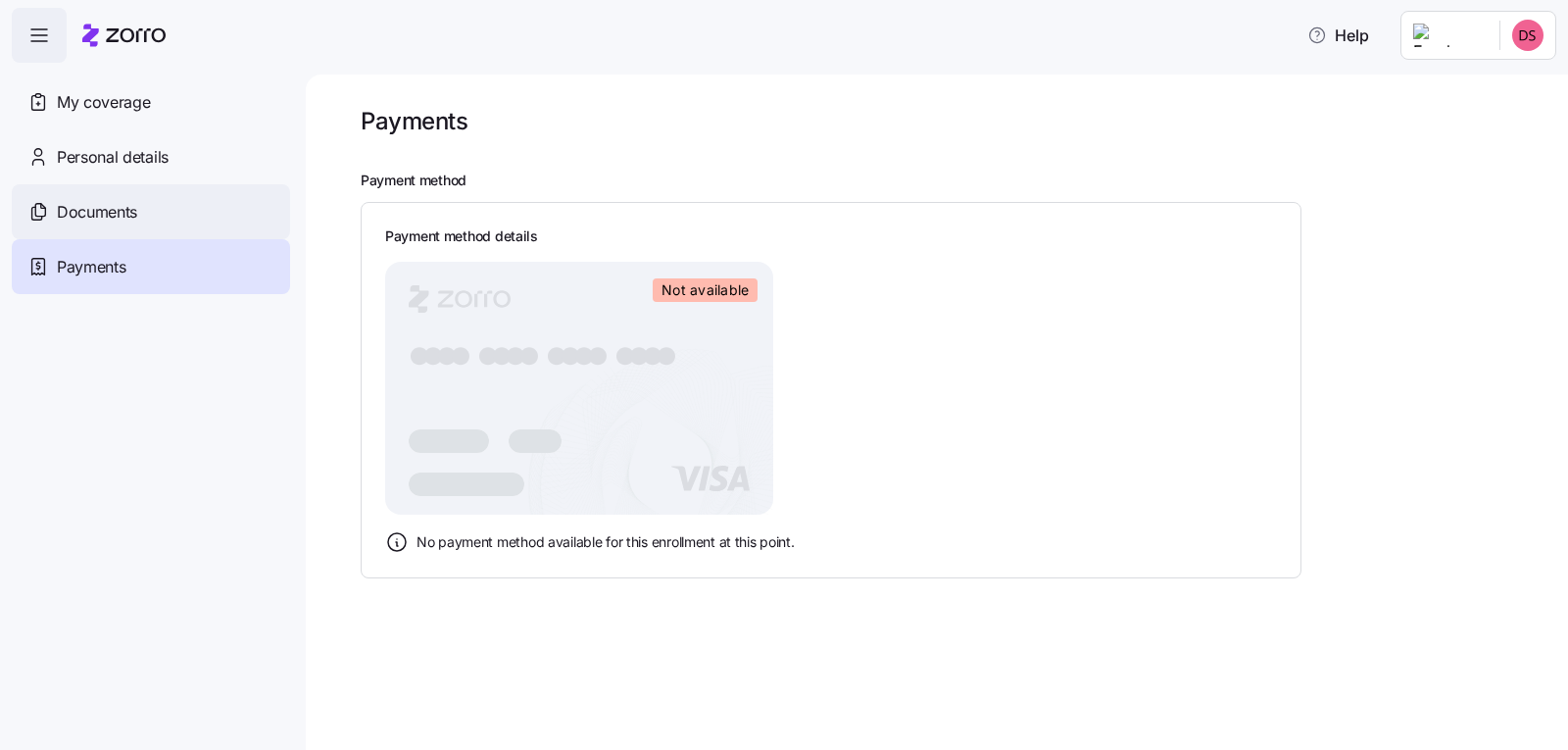
click at [119, 205] on span "Documents" at bounding box center [97, 211] width 81 height 25
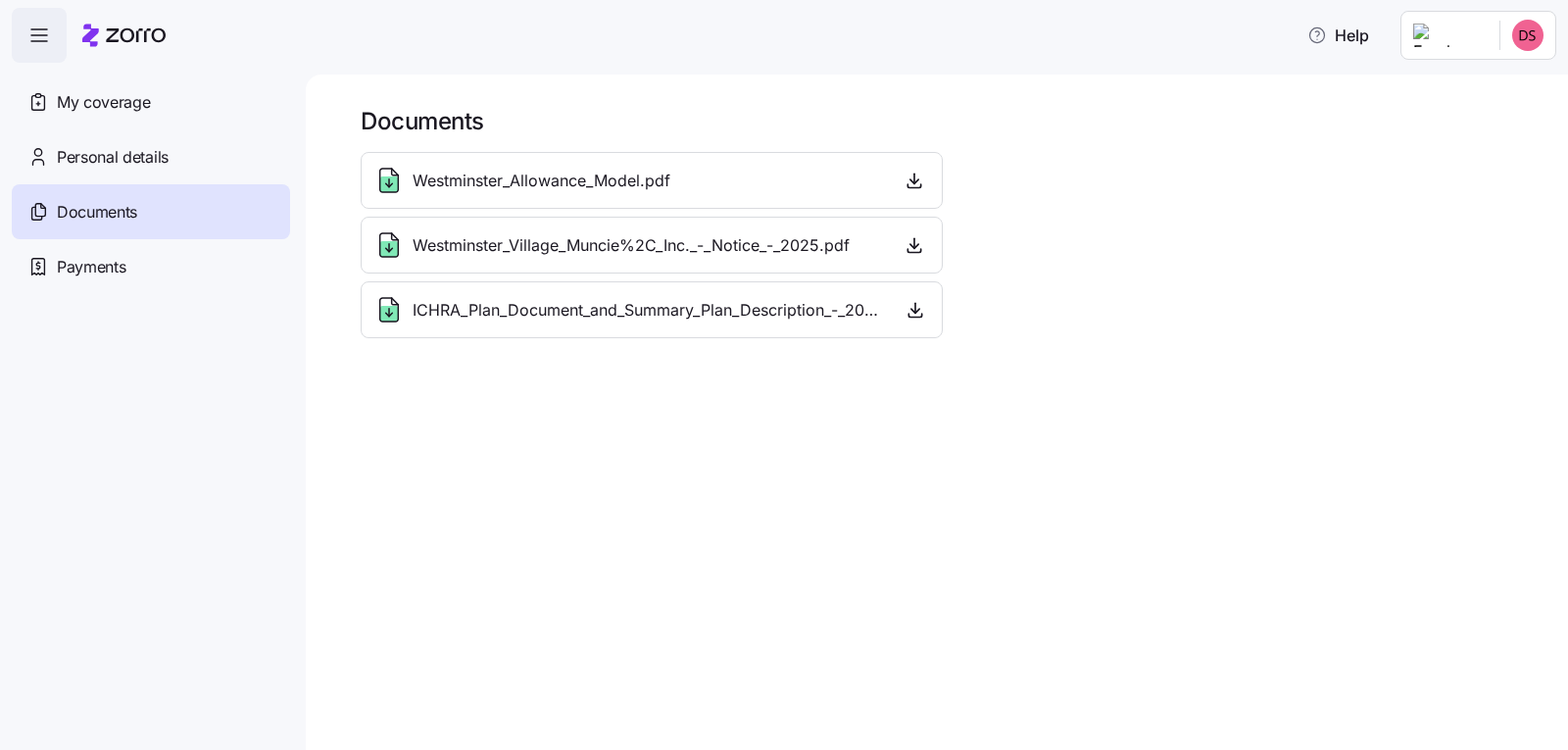
drag, startPoint x: 692, startPoint y: 180, endPoint x: 1223, endPoint y: 552, distance: 648.3
click at [1223, 552] on div "Documents Westminster_Allowance_Model.pdf Westminster_Village_Muncie%2C_Inc._-_…" at bounding box center [936, 412] width 1261 height 675
click at [133, 111] on span "My coverage" at bounding box center [103, 102] width 93 height 25
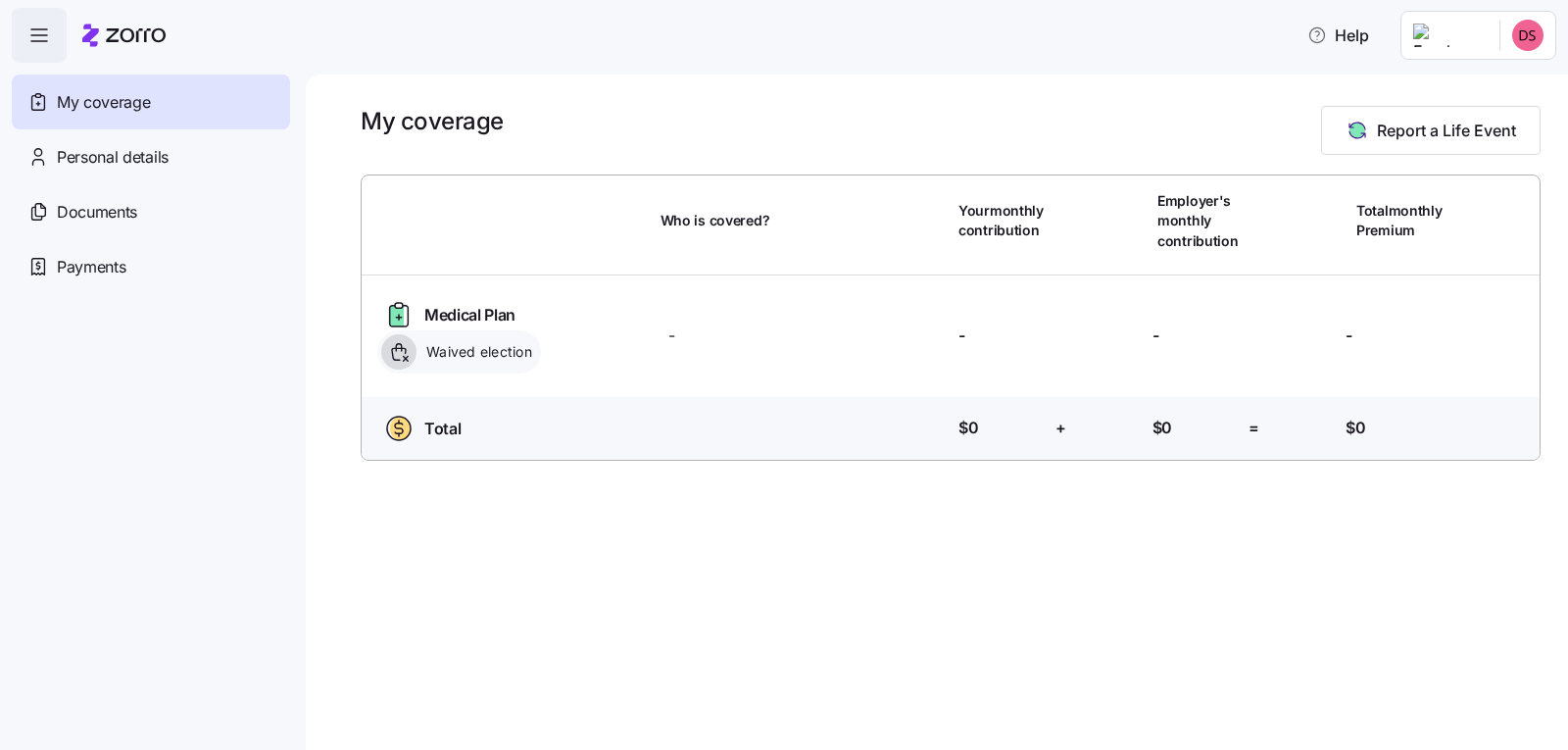
click at [28, 31] on icon "button" at bounding box center [39, 35] width 24 height 24
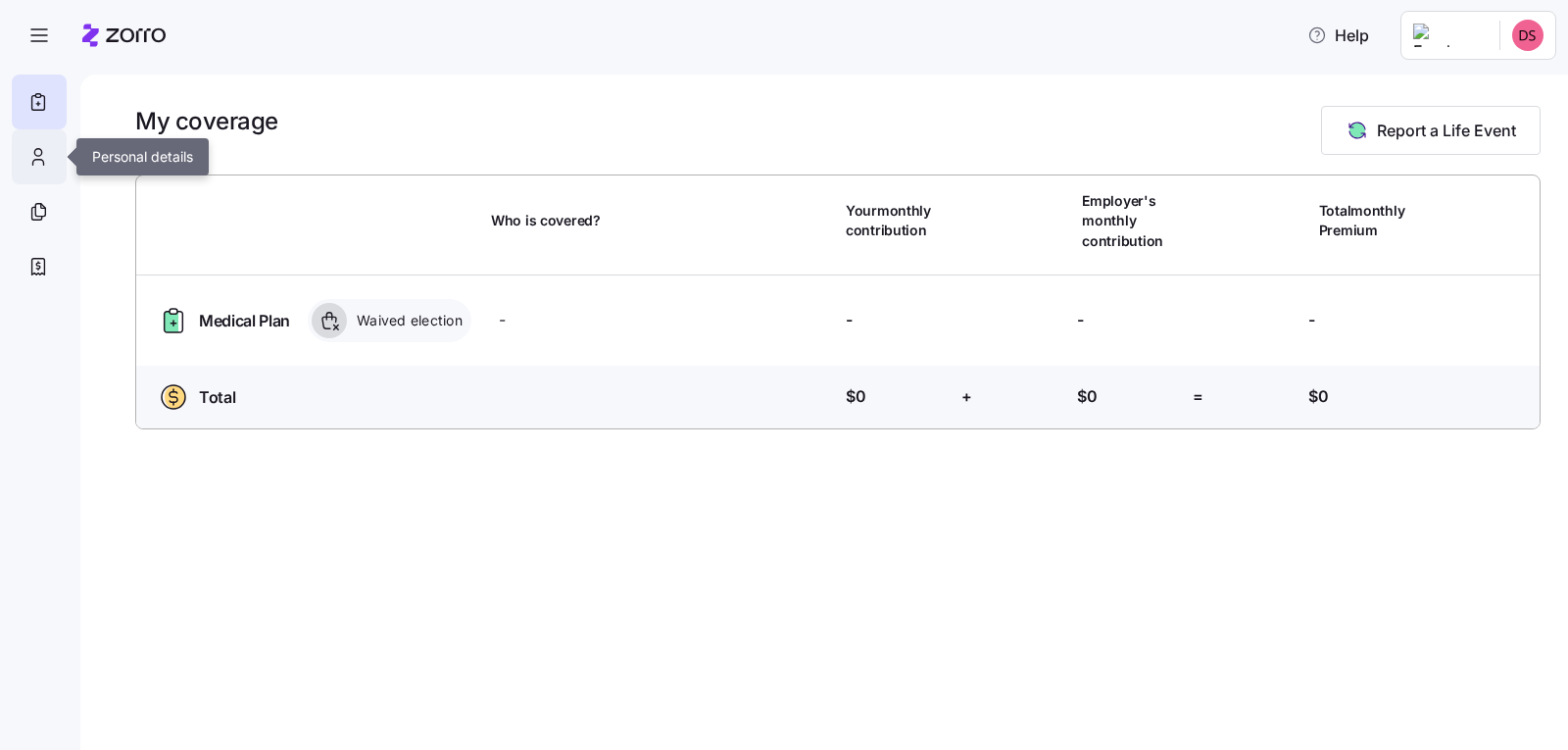
click at [37, 158] on icon at bounding box center [38, 157] width 22 height 24
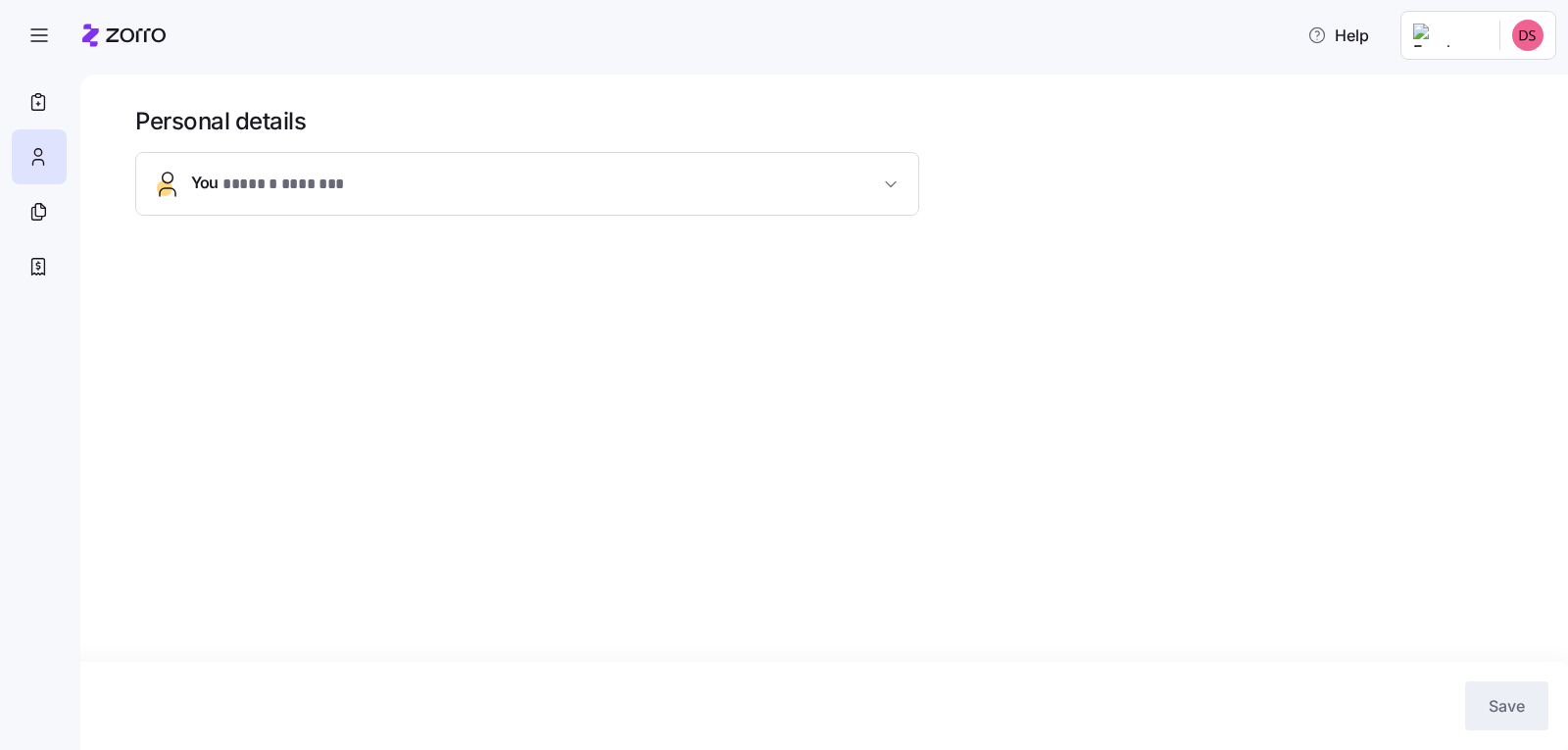
click at [898, 187] on icon "button" at bounding box center [891, 185] width 20 height 20
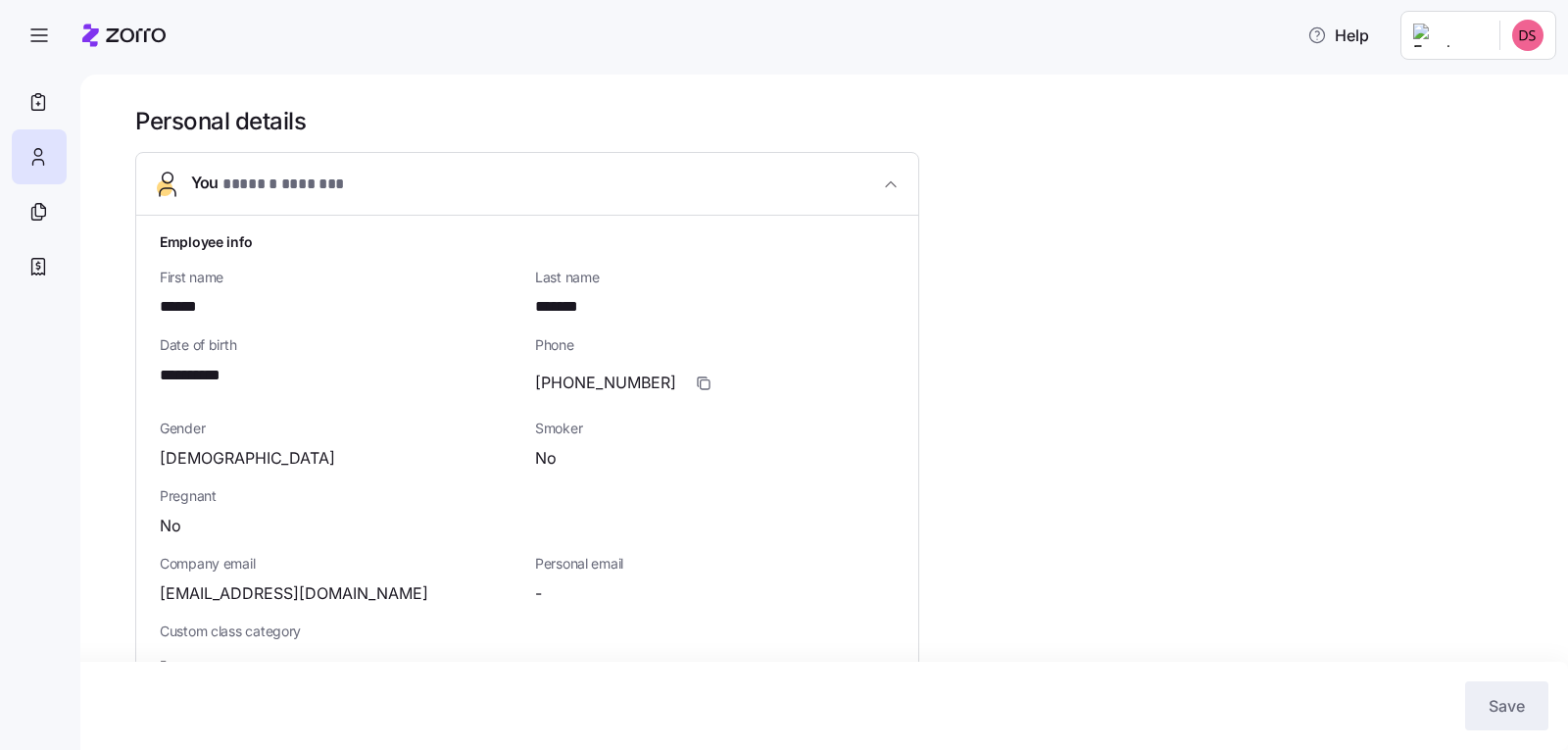
click at [1526, 42] on html "**********" at bounding box center [784, 369] width 1568 height 738
click at [1499, 94] on div "My settings" at bounding box center [1488, 88] width 103 height 22
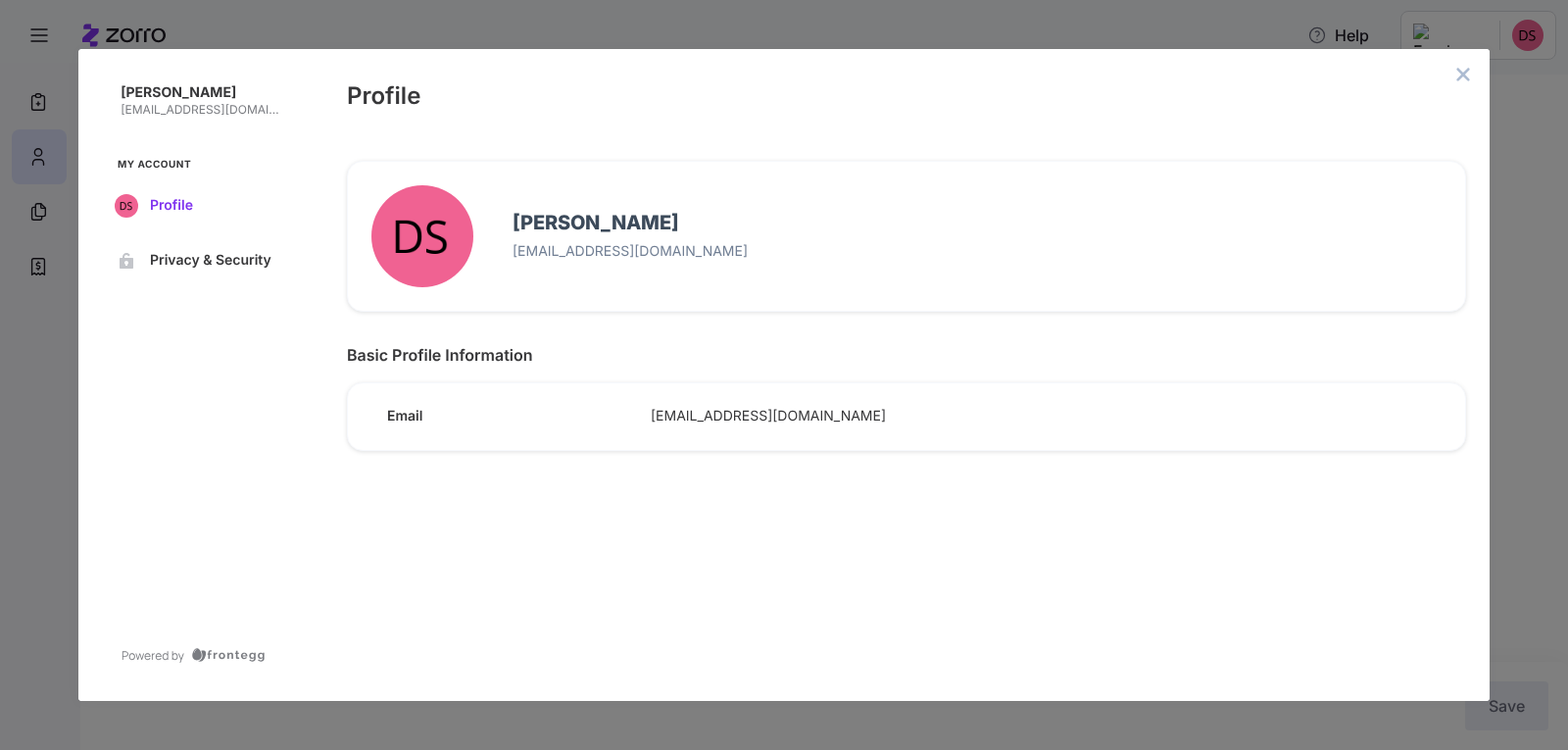
click at [169, 202] on span "Profile" at bounding box center [217, 205] width 134 height 16
click at [633, 236] on div "[PERSON_NAME] [EMAIL_ADDRESS][DOMAIN_NAME]" at bounding box center [965, 235] width 968 height 66
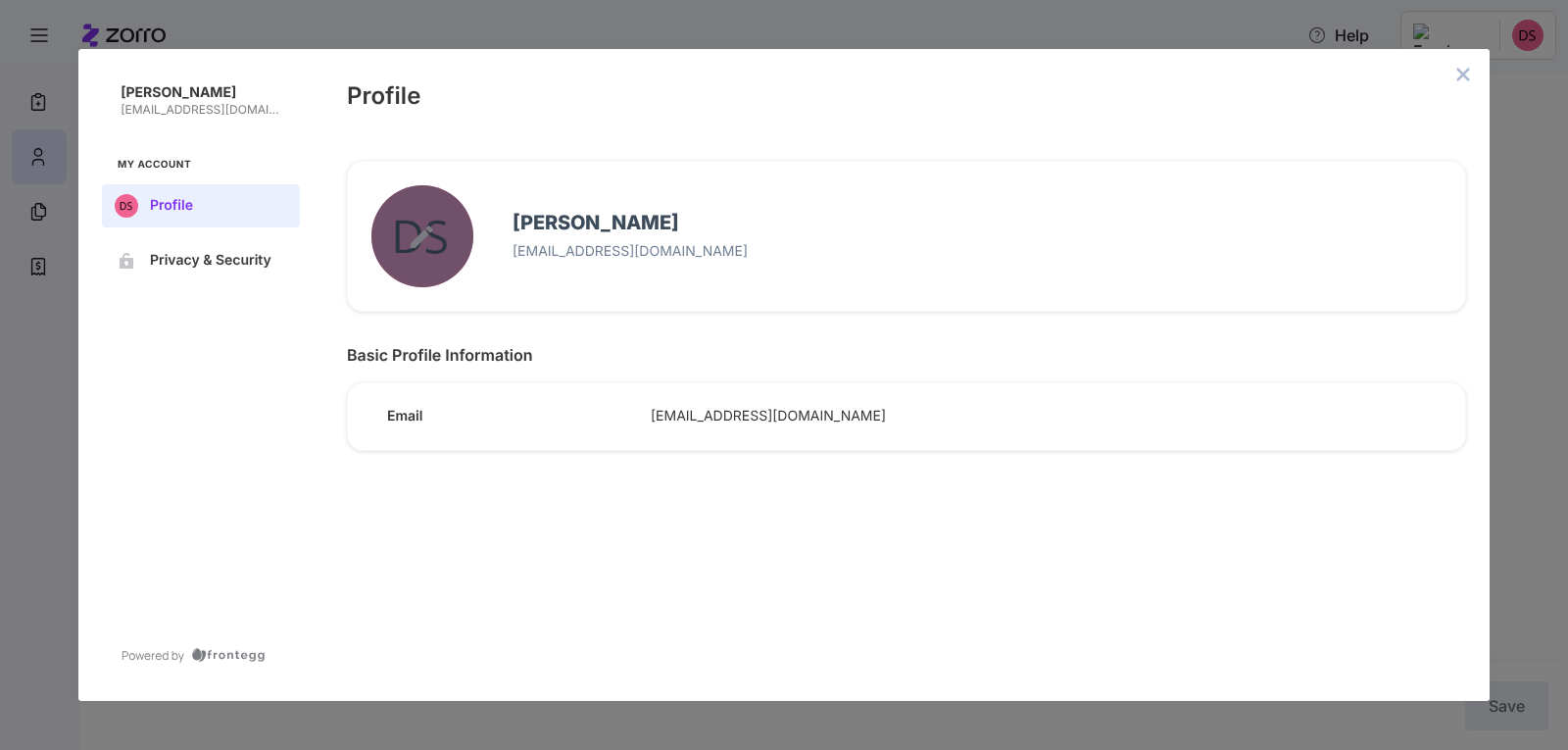
click at [407, 244] on button "edit avatar menu" at bounding box center [422, 236] width 102 height 102
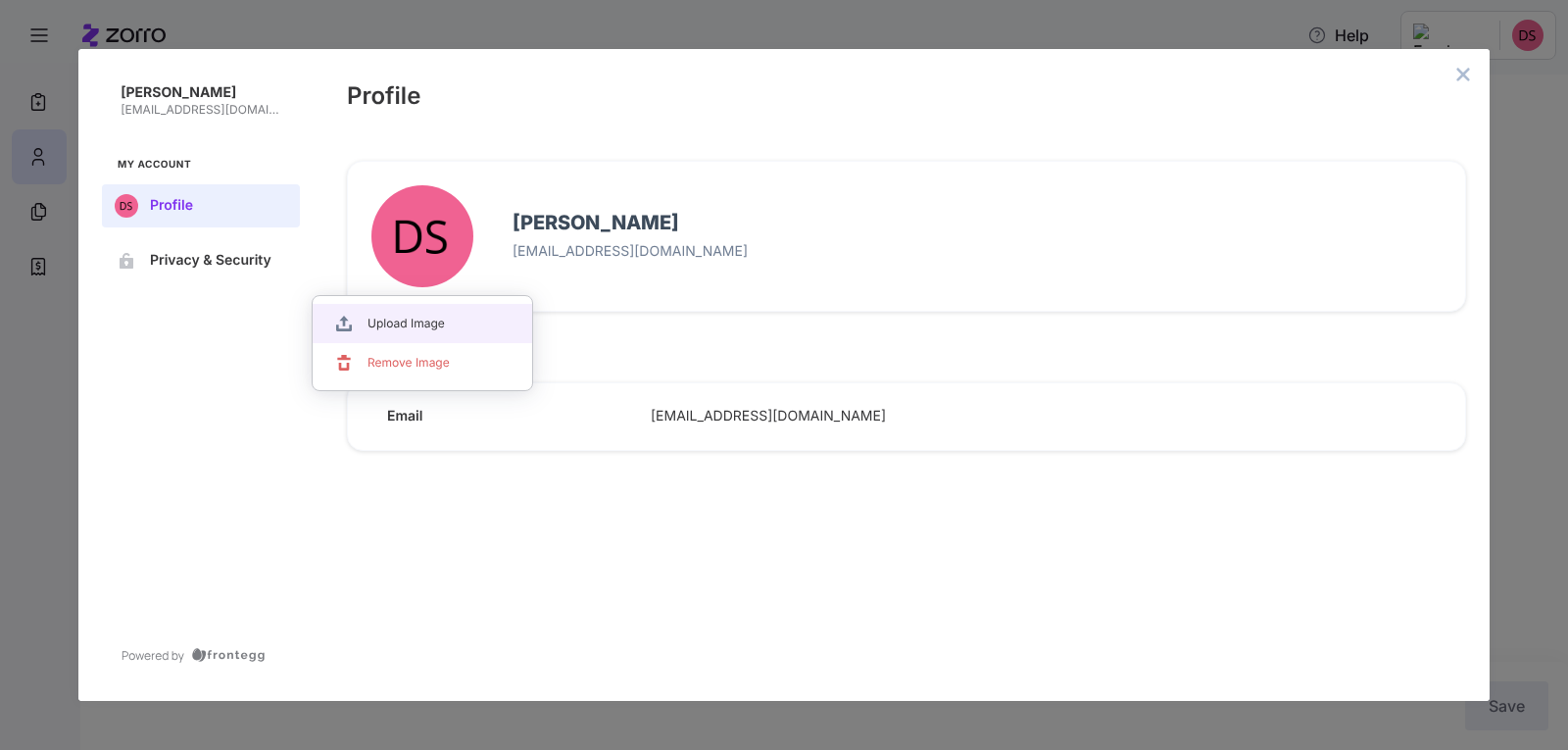
click at [437, 323] on span "Upload Image" at bounding box center [430, 323] width 126 height 16
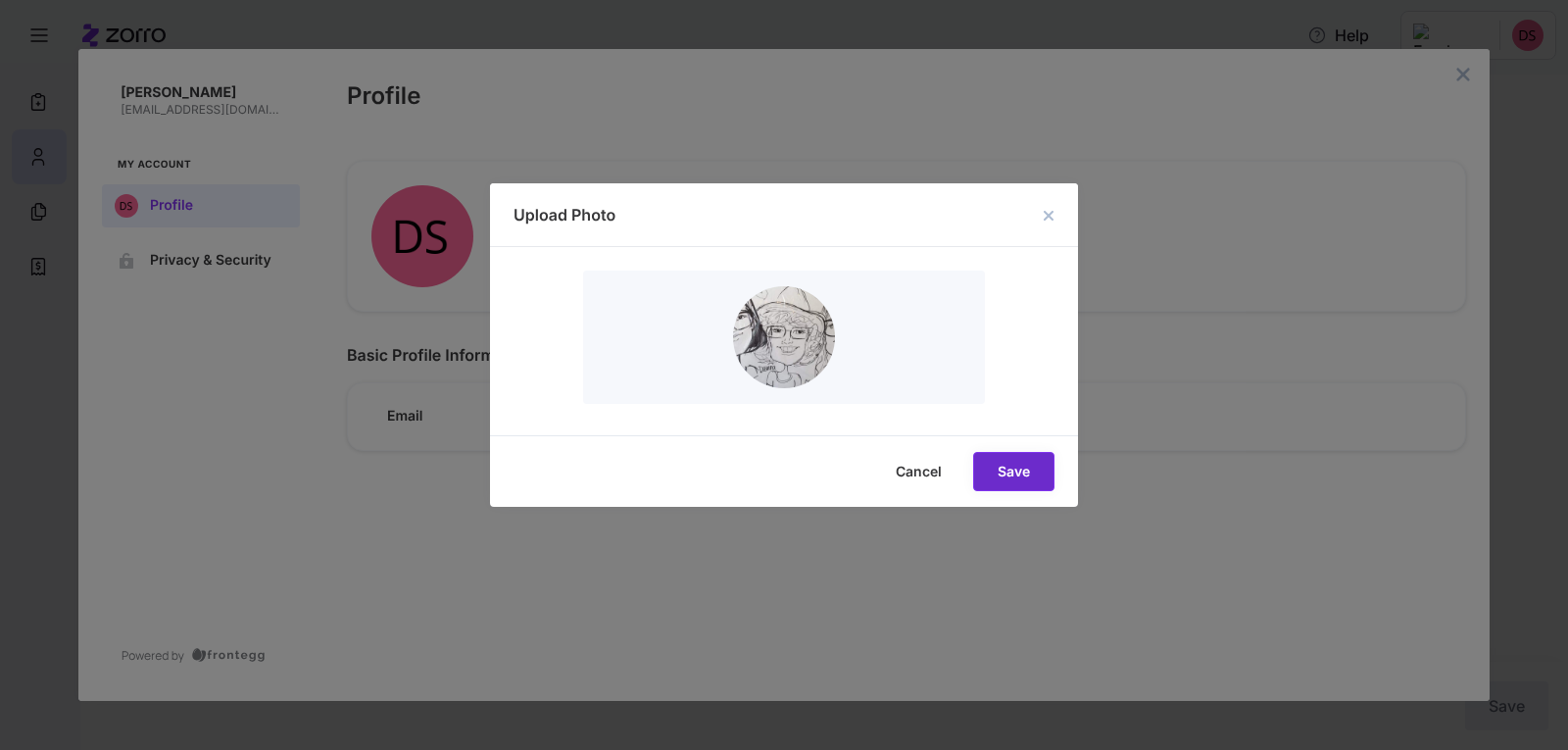
click at [0, 0] on span "Save" at bounding box center [0, 0] width 0 height 0
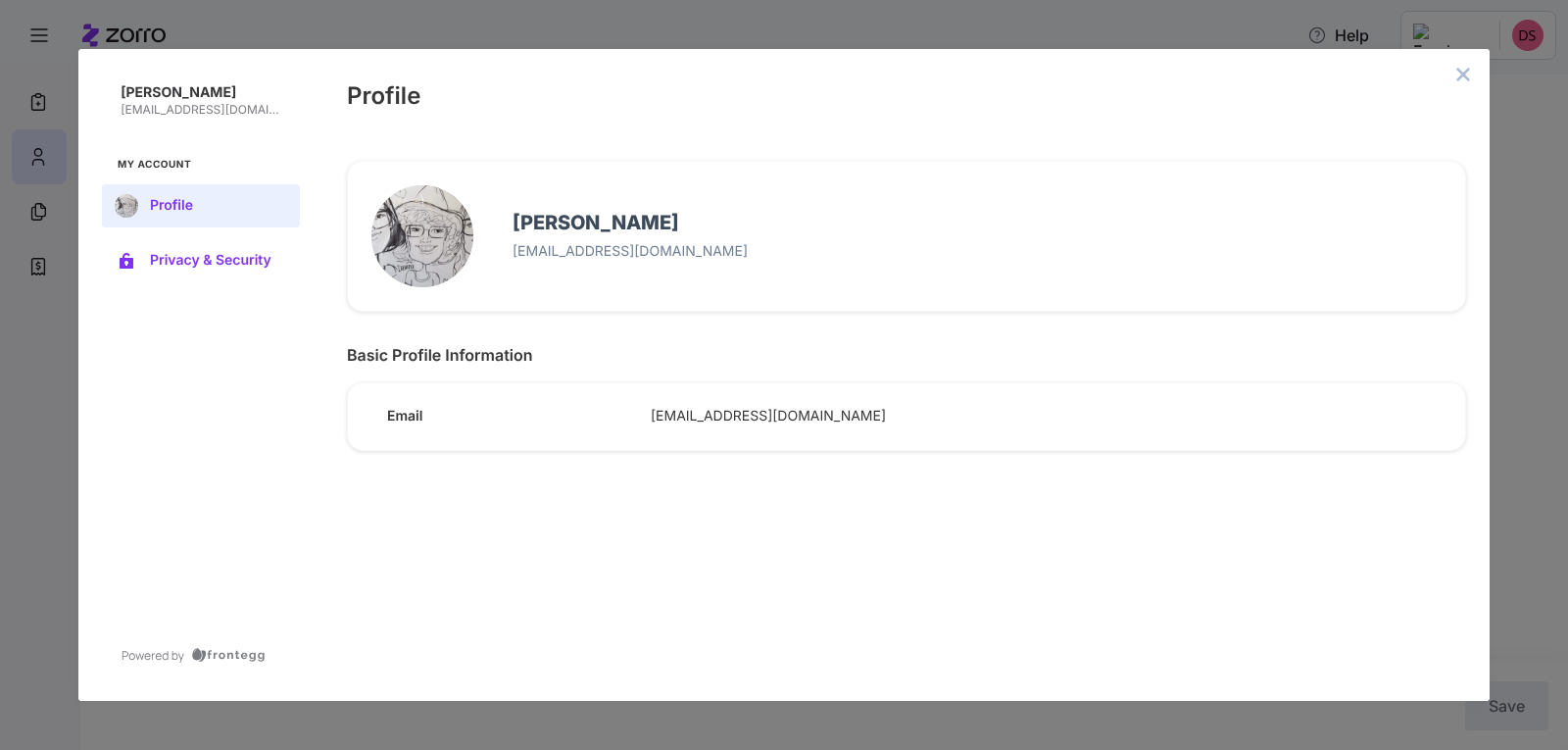
click at [190, 258] on span "Privacy & Security" at bounding box center [217, 260] width 134 height 16
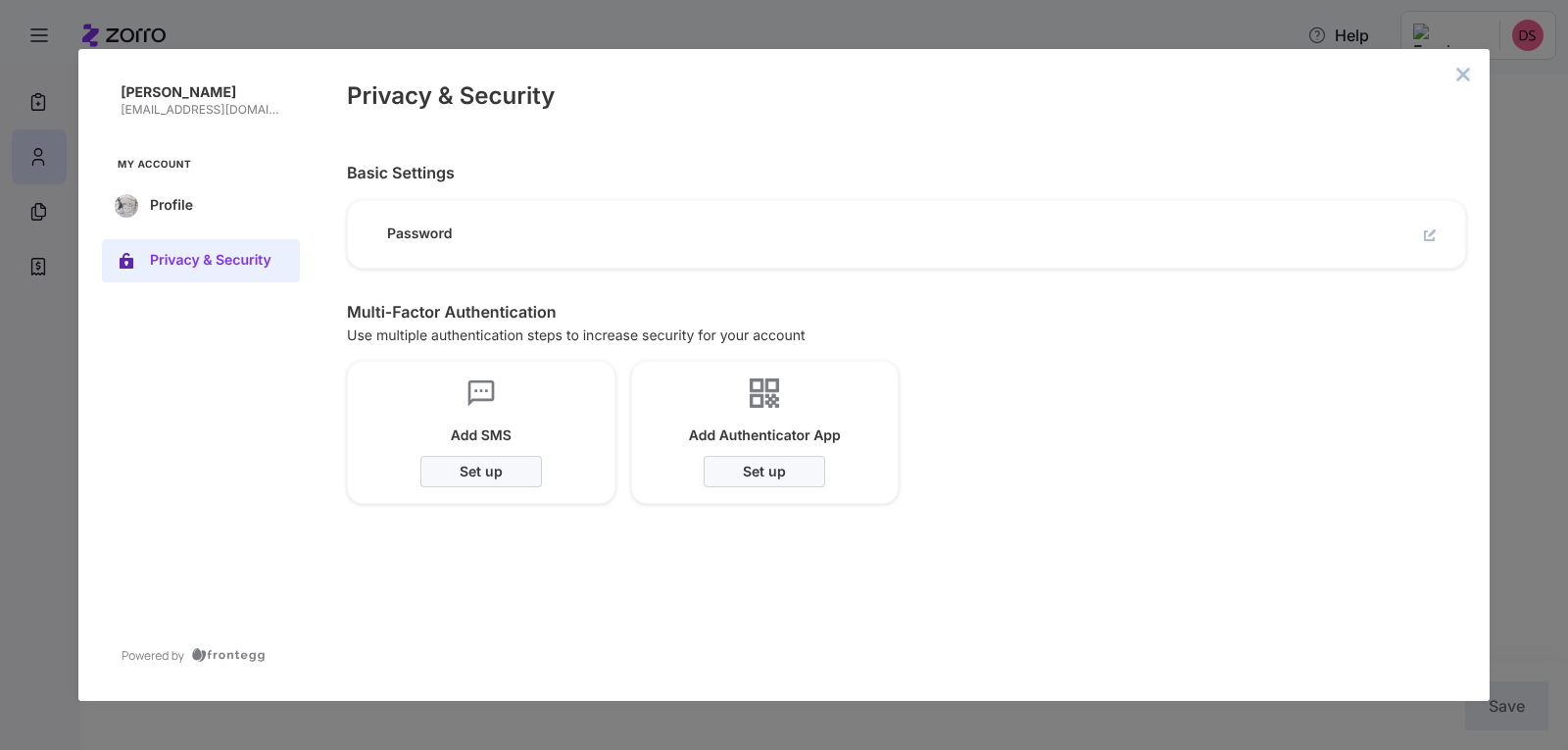
click at [1466, 71] on icon "close admin-box" at bounding box center [1463, 74] width 13 height 13
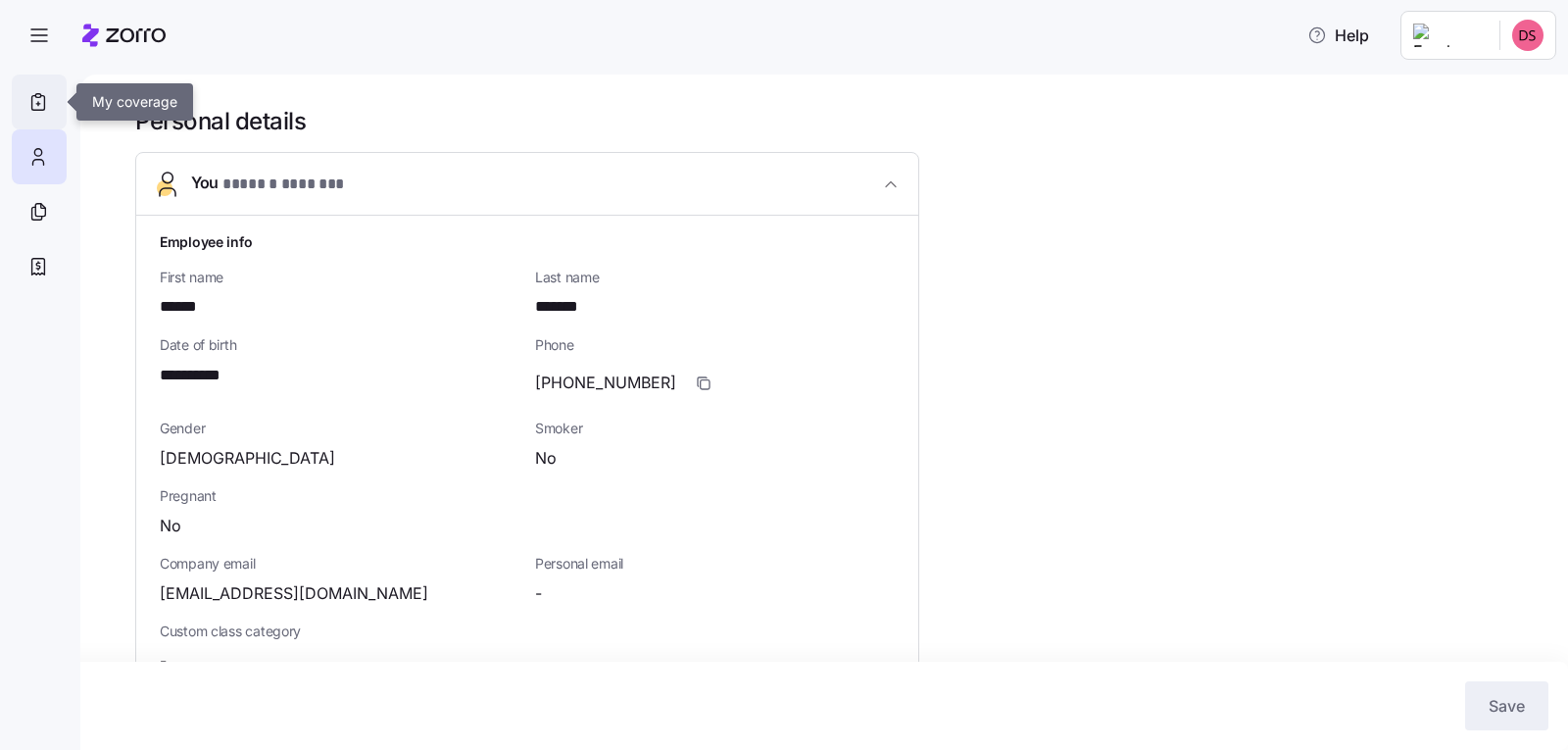
click at [39, 98] on icon at bounding box center [38, 96] width 6 height 4
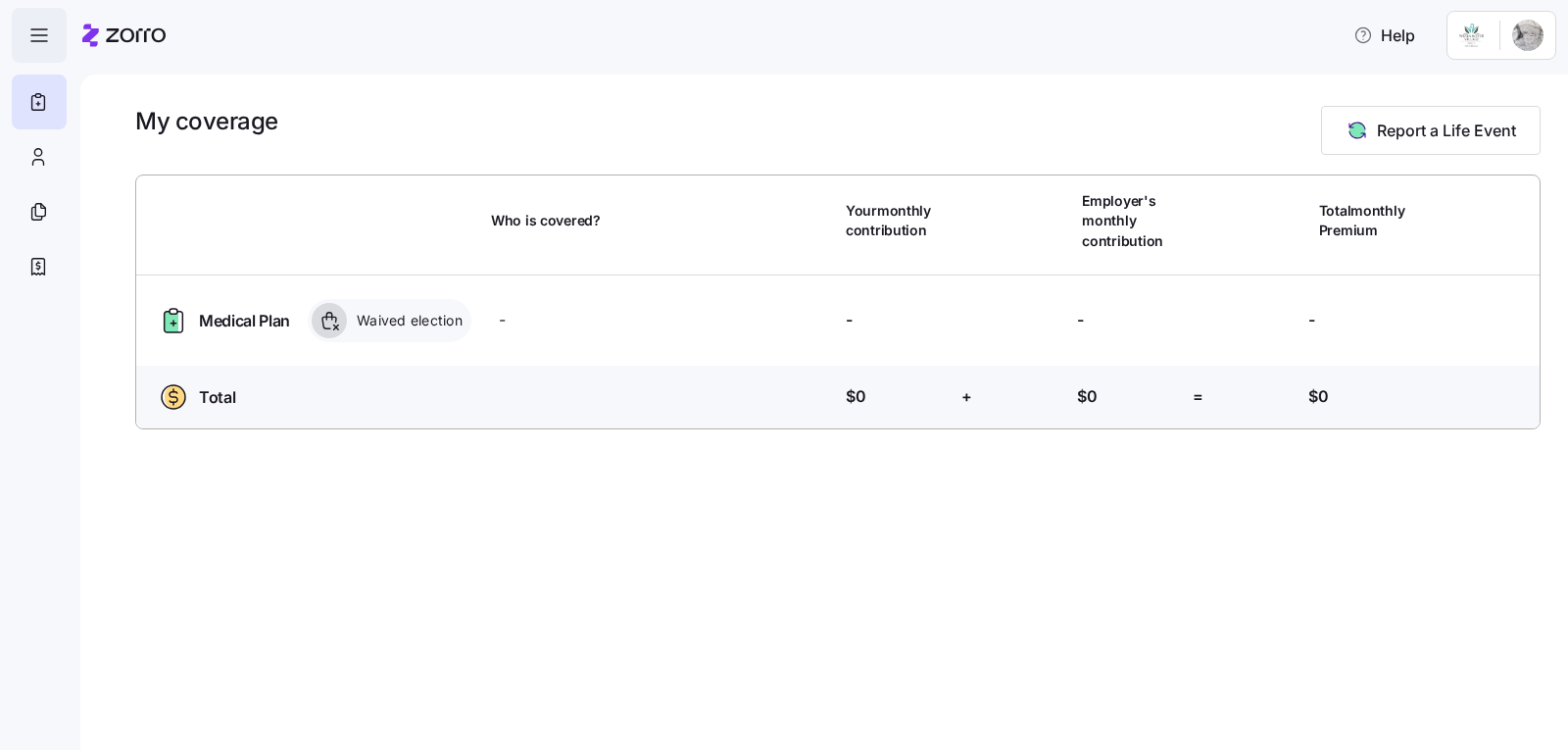
click at [43, 34] on icon "button" at bounding box center [39, 35] width 24 height 24
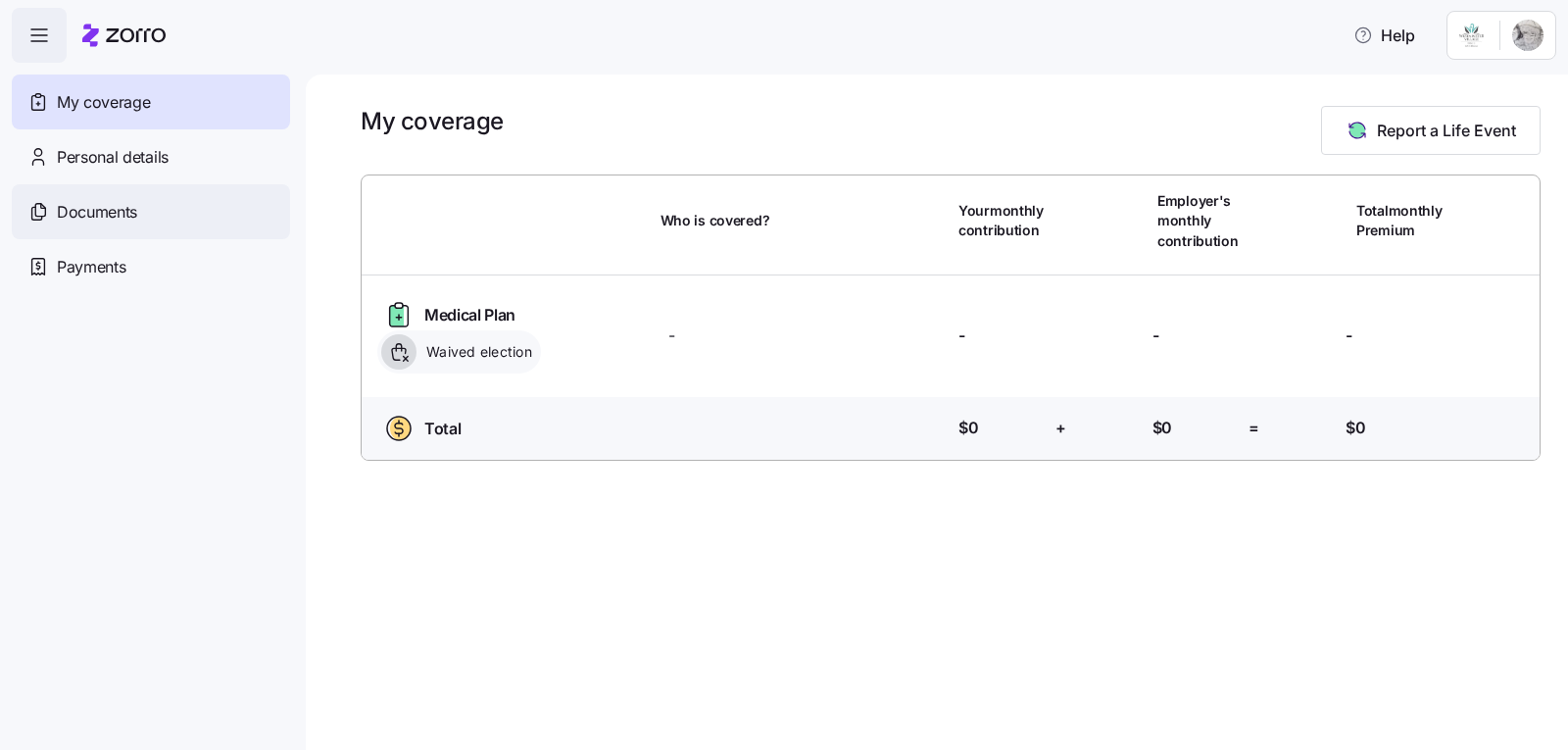
click at [110, 210] on span "Documents" at bounding box center [97, 211] width 81 height 25
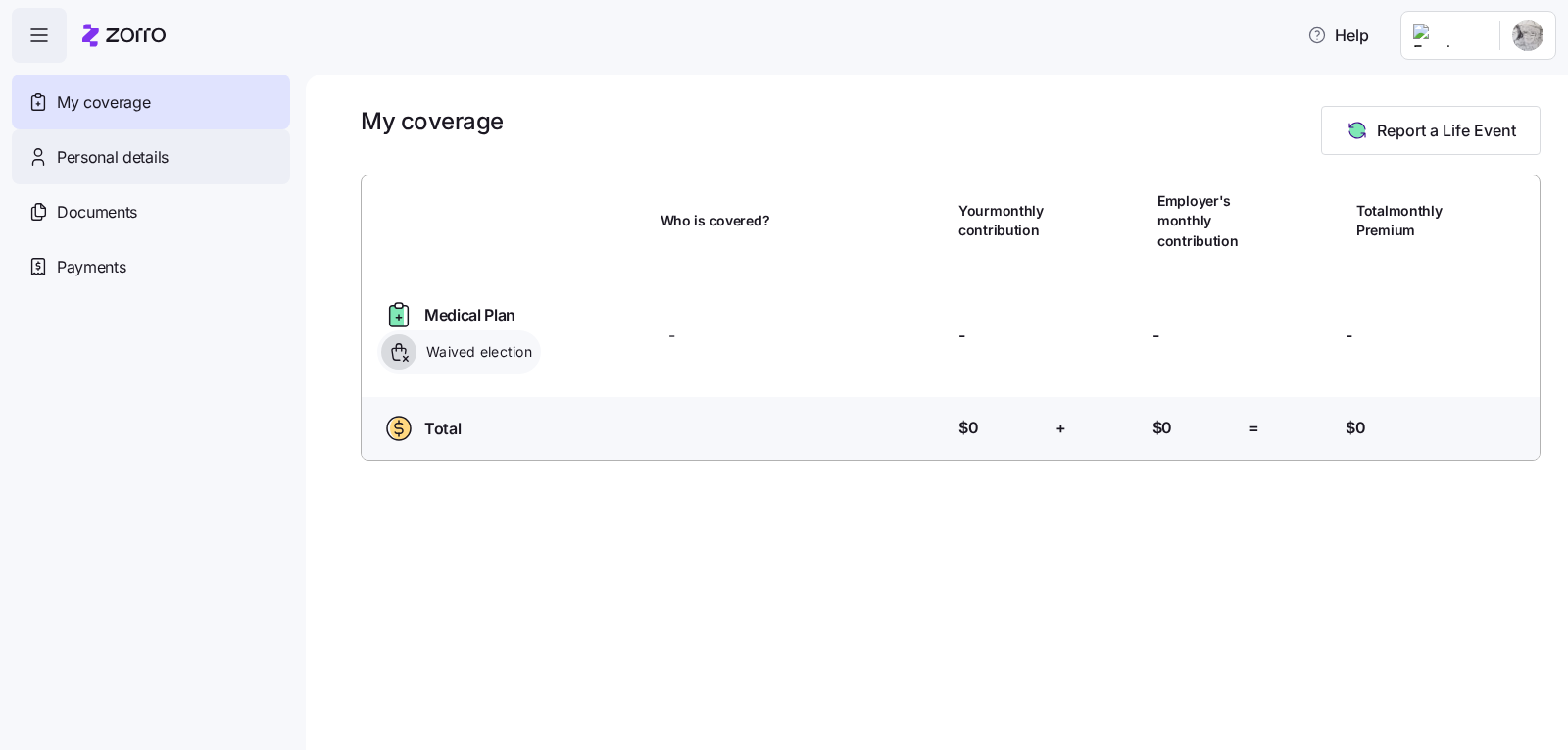
click at [148, 160] on span "Personal details" at bounding box center [113, 157] width 112 height 25
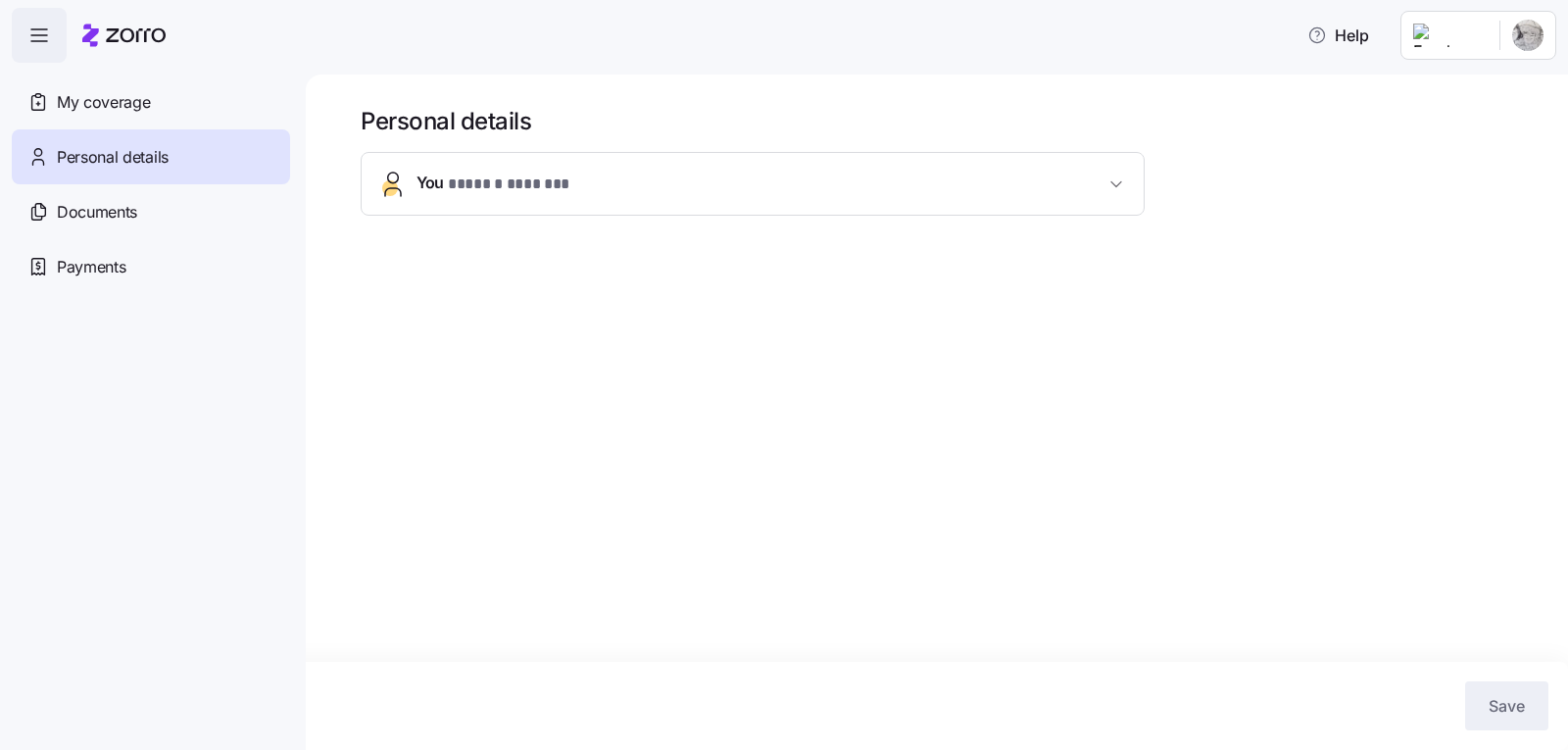
click at [47, 42] on icon "button" at bounding box center [39, 35] width 24 height 24
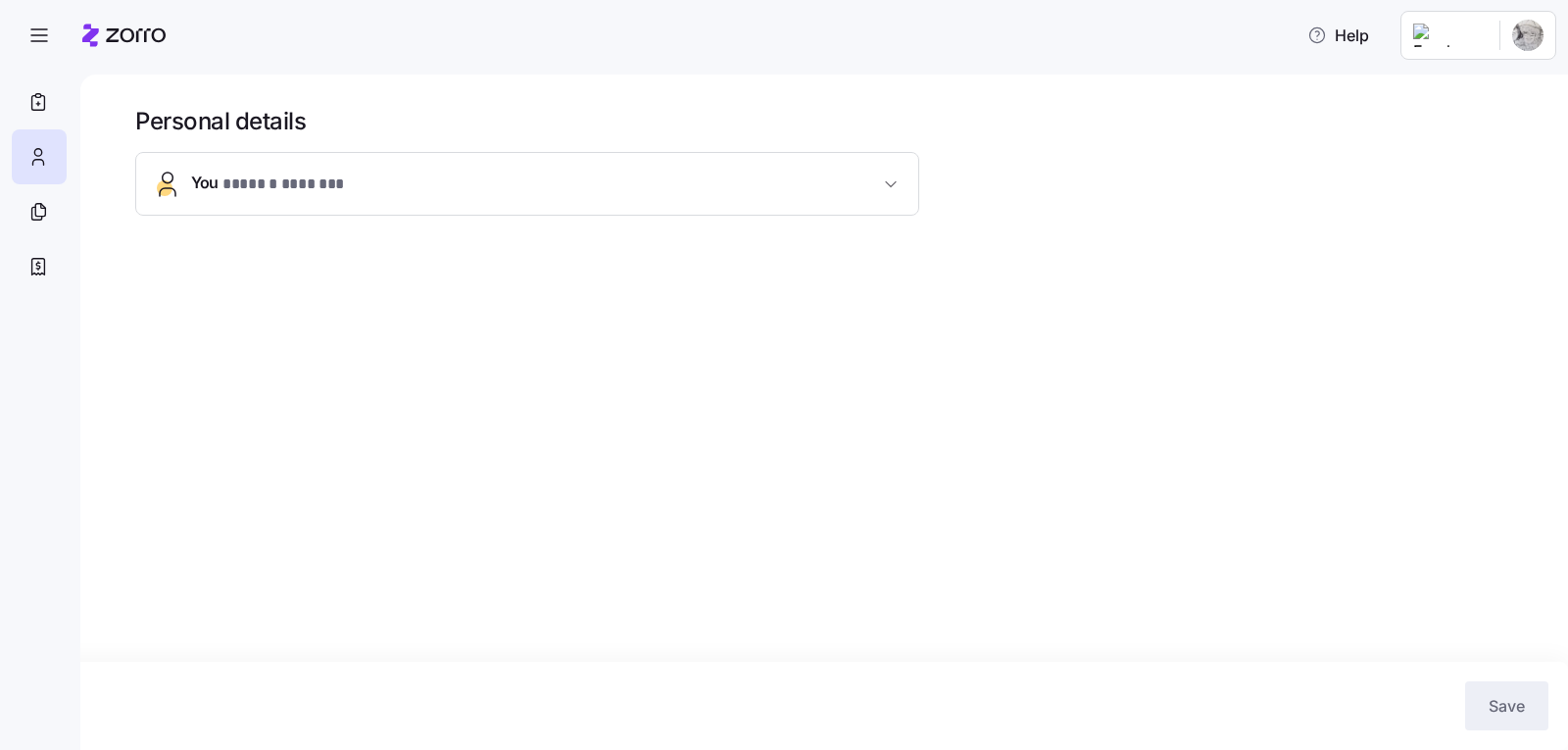
click at [888, 182] on icon "button" at bounding box center [891, 185] width 20 height 20
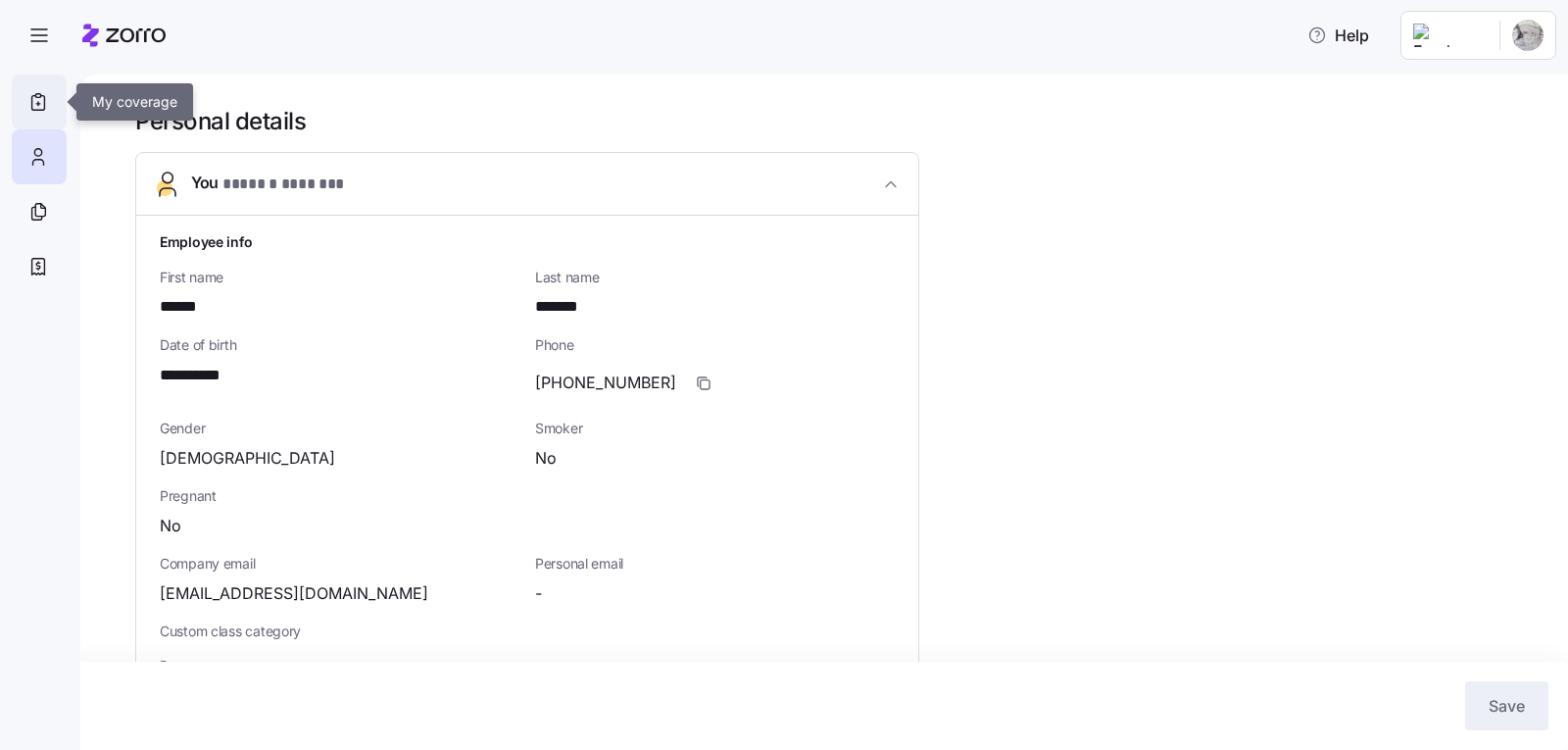
click at [43, 100] on icon at bounding box center [38, 102] width 22 height 24
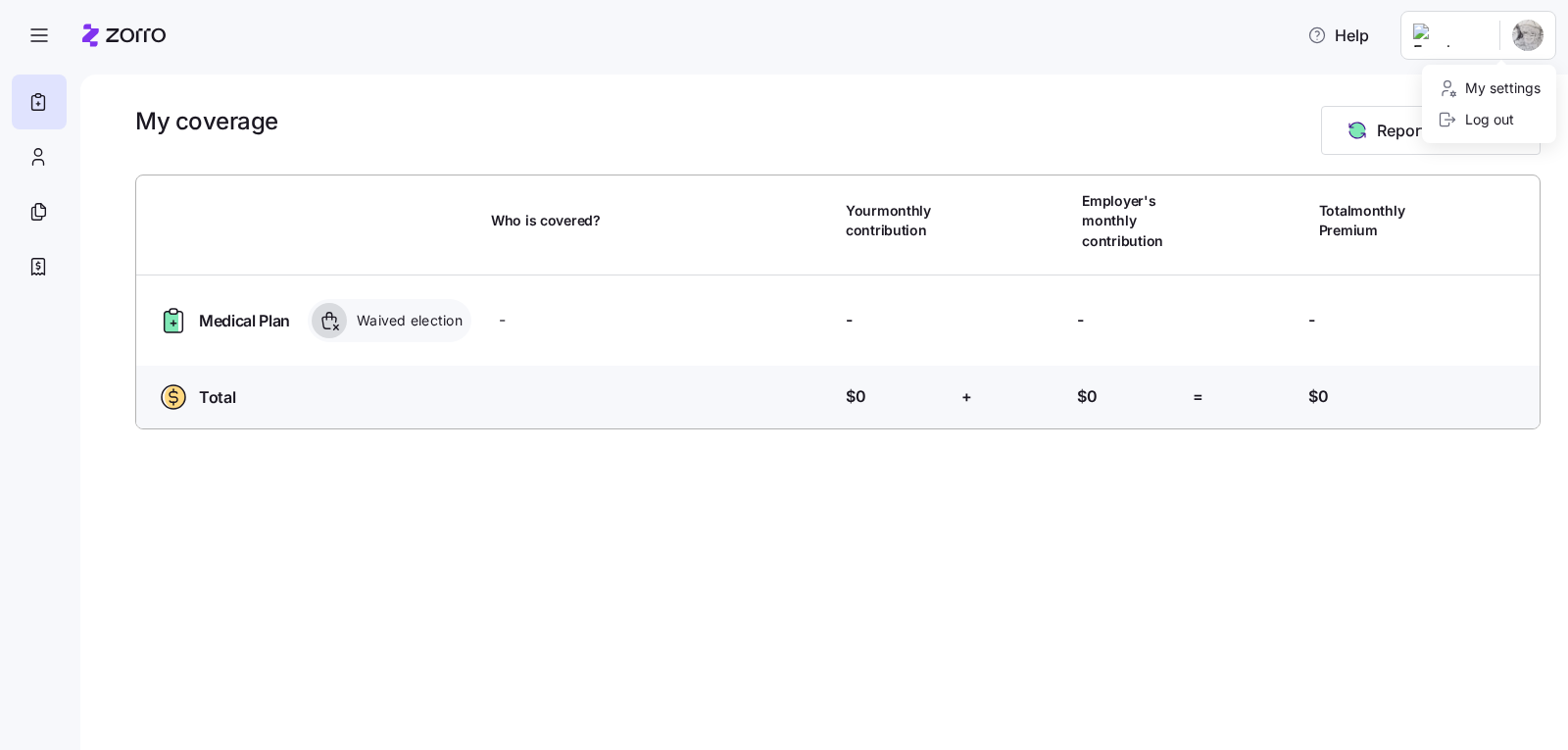
click at [1463, 39] on html "Help My coverage Report a Life Event Who is covered? Your monthly contribution …" at bounding box center [784, 369] width 1568 height 738
click at [1488, 95] on div "My settings" at bounding box center [1488, 88] width 103 height 22
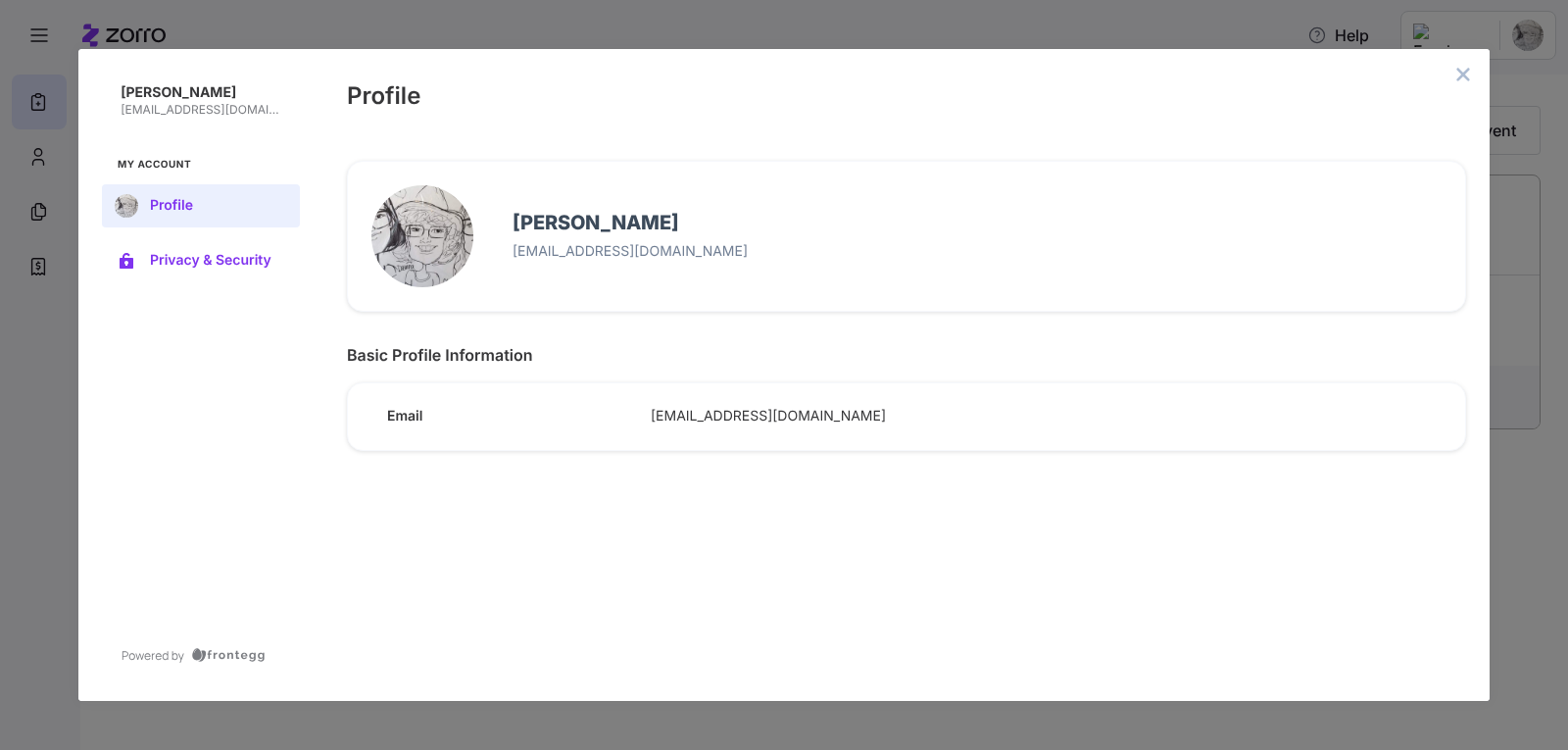
click at [204, 258] on span "Privacy & Security" at bounding box center [217, 260] width 134 height 16
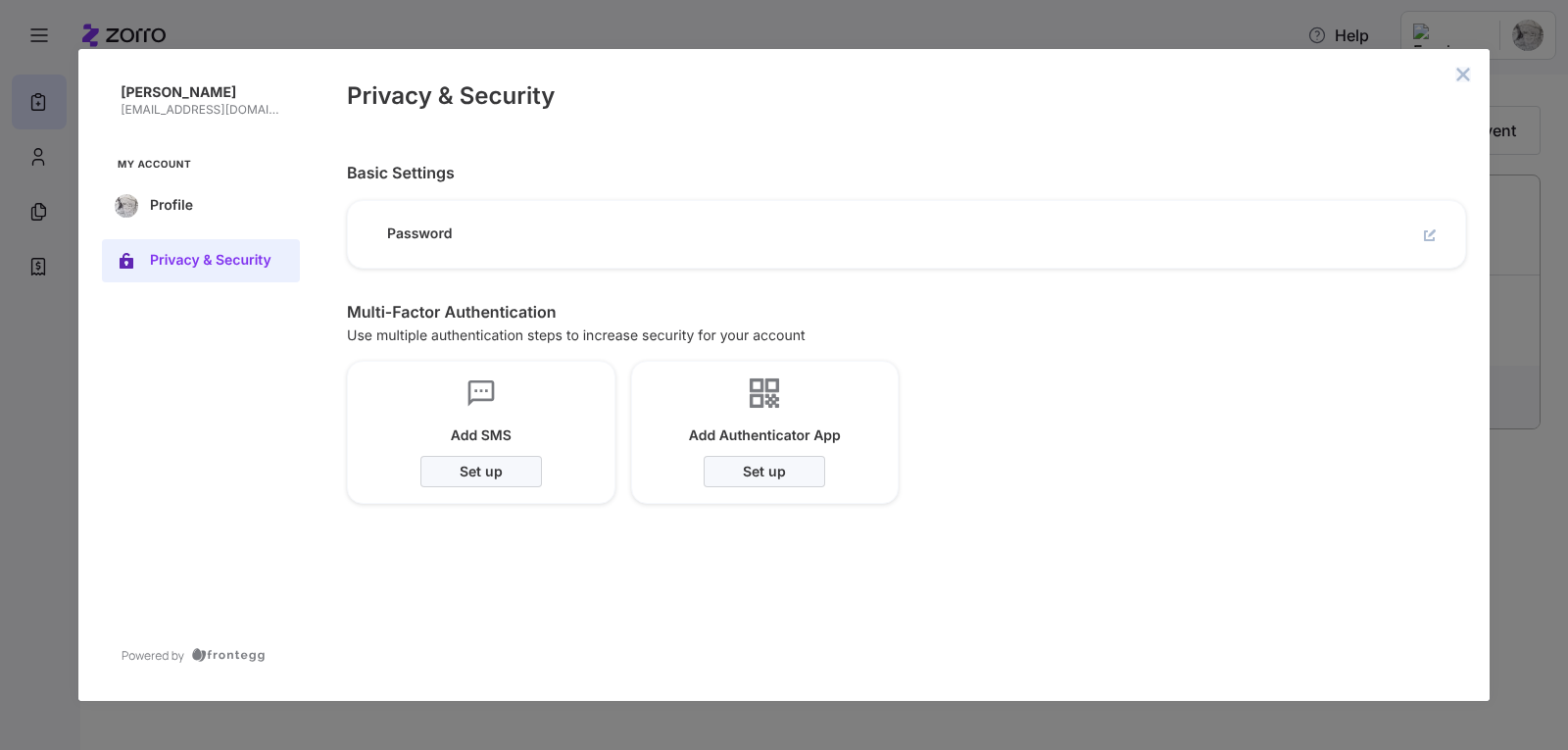
click at [1467, 78] on icon "close admin-box" at bounding box center [1463, 74] width 13 height 13
